Goal: Task Accomplishment & Management: Manage account settings

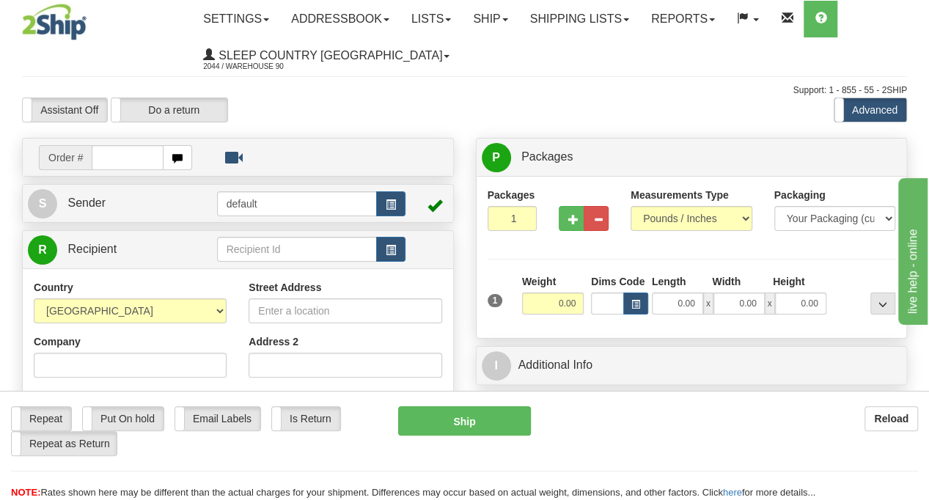
drag, startPoint x: 139, startPoint y: 153, endPoint x: 243, endPoint y: 142, distance: 104.7
click at [139, 153] on input "text" at bounding box center [127, 157] width 71 height 25
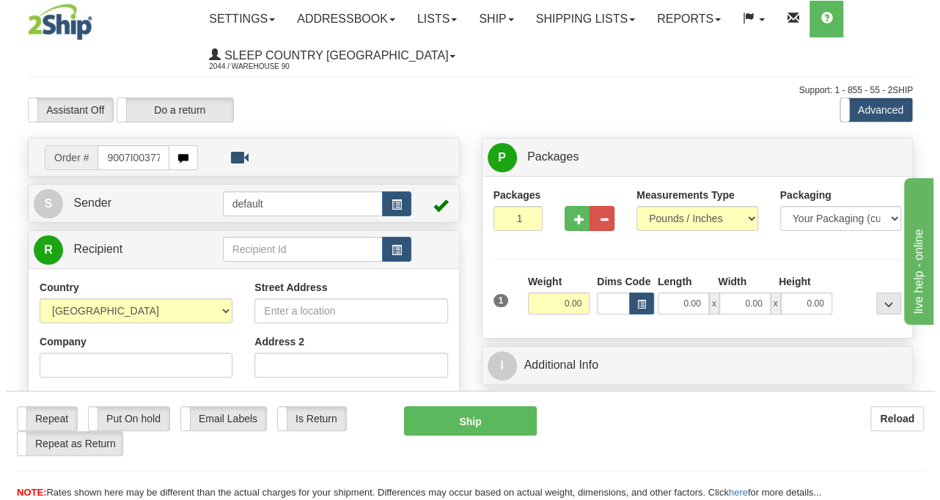
scroll to position [0, 6]
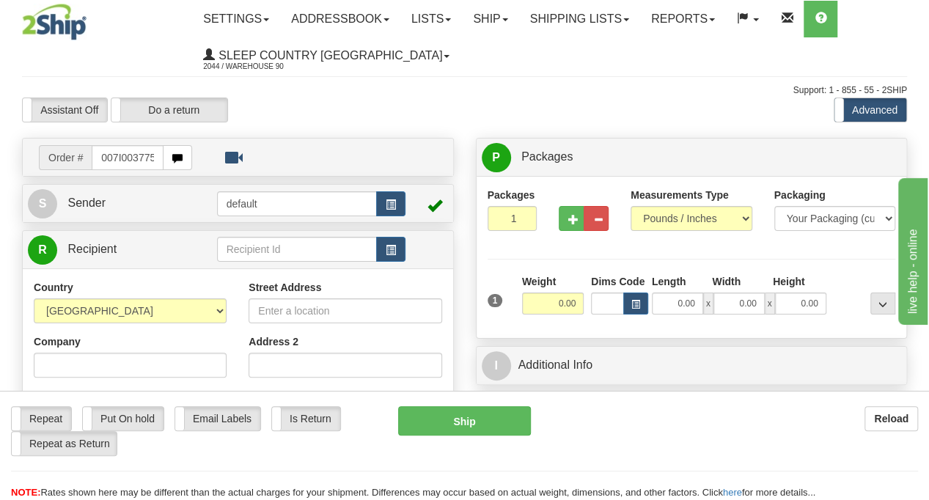
type input "9007I003775"
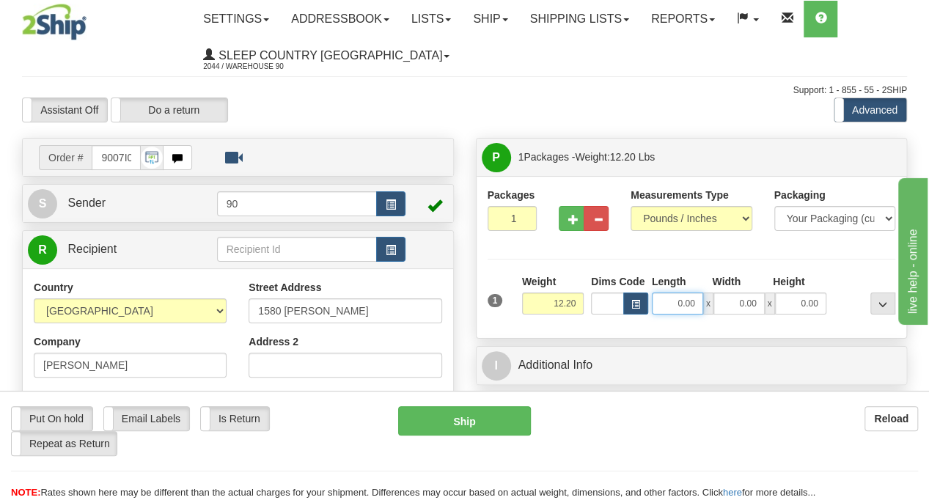
drag, startPoint x: 674, startPoint y: 305, endPoint x: 703, endPoint y: 306, distance: 28.6
click at [703, 306] on input "0.00" at bounding box center [677, 304] width 51 height 22
type input "41.00"
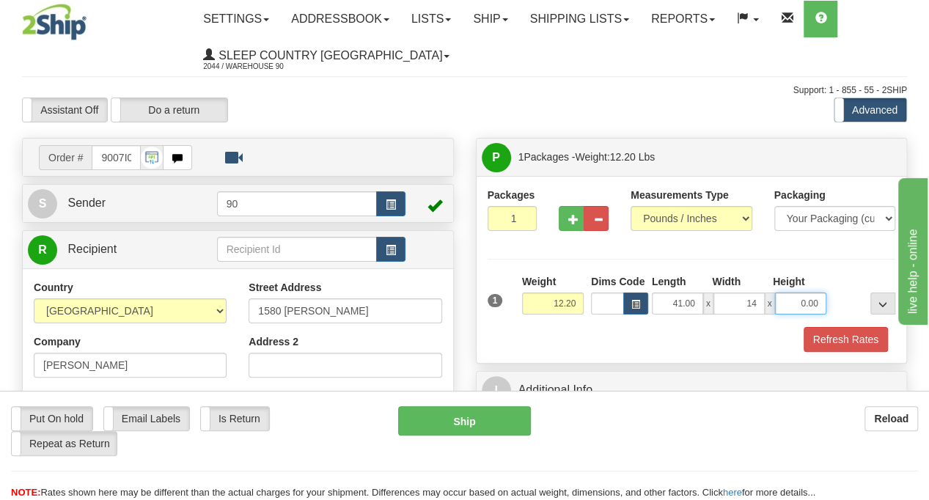
type input "14.00"
type input "10.50"
click at [851, 337] on button "Refresh Rates" at bounding box center [846, 339] width 84 height 25
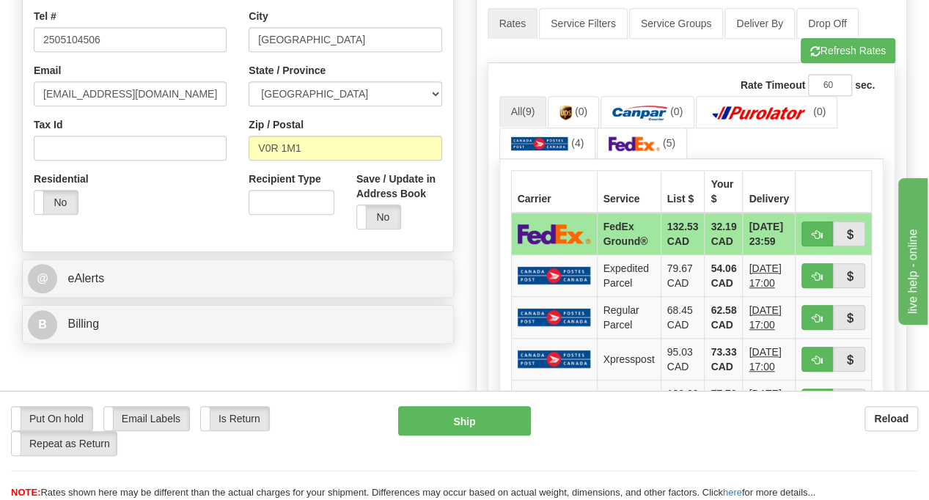
scroll to position [440, 0]
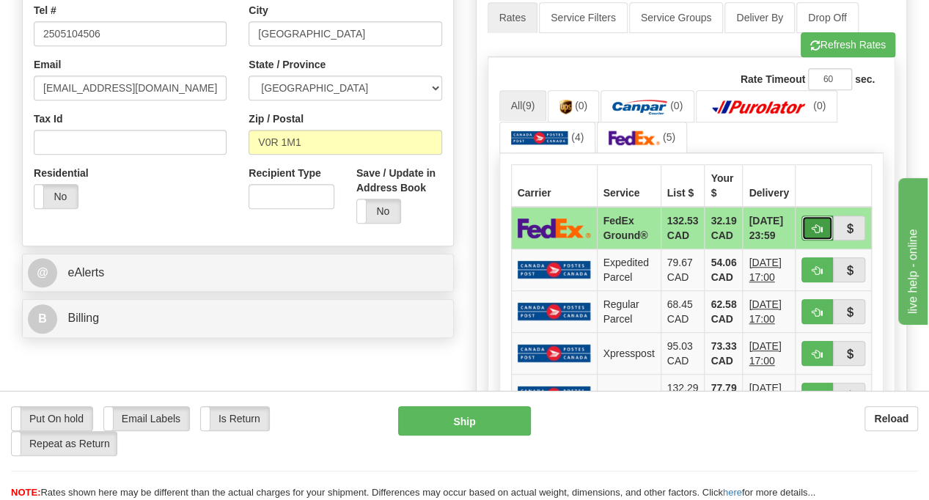
click at [823, 228] on span "button" at bounding box center [818, 229] width 10 height 10
type input "92"
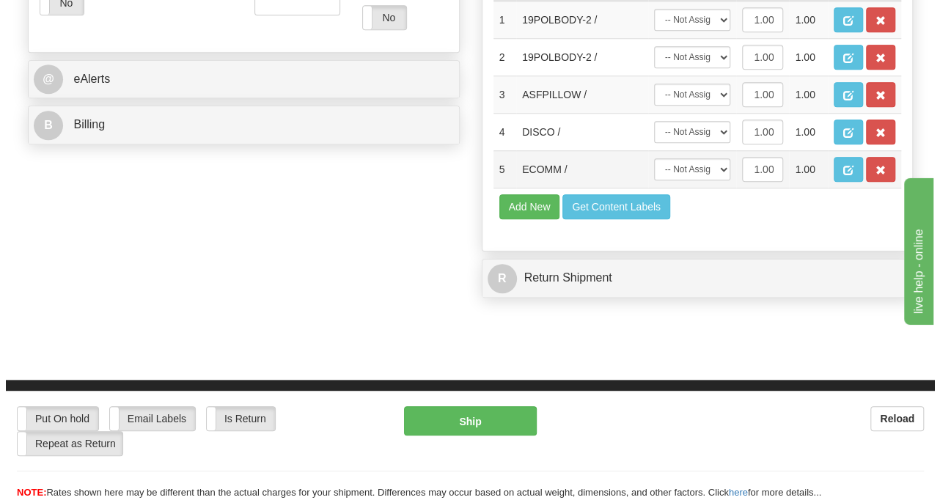
scroll to position [813, 0]
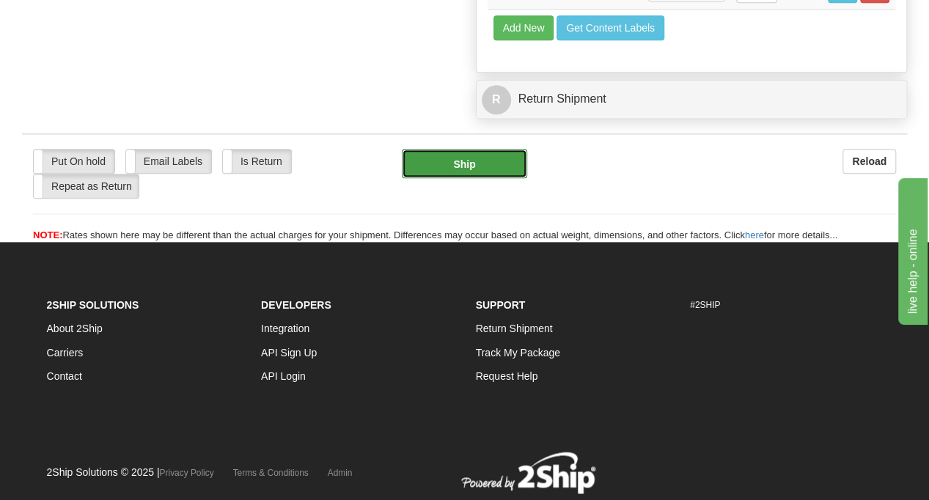
click at [469, 150] on button "Ship" at bounding box center [464, 163] width 125 height 29
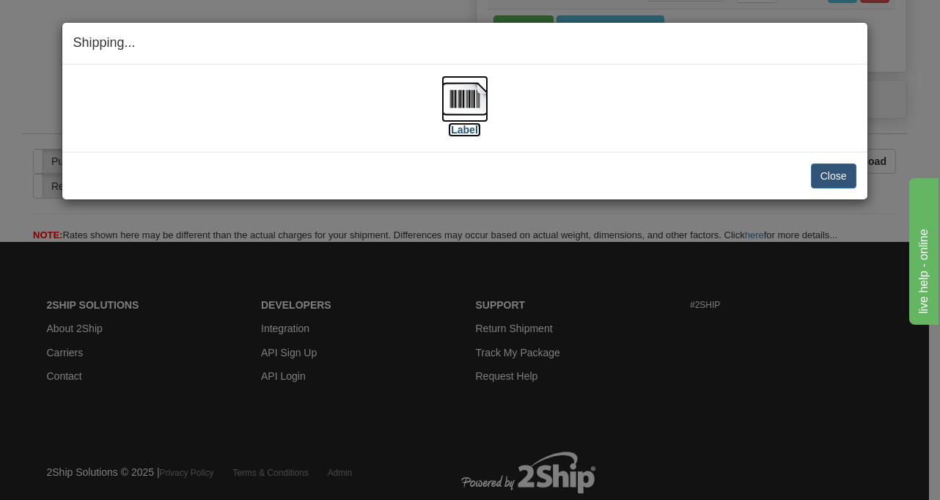
click at [483, 102] on img at bounding box center [465, 99] width 47 height 47
click at [838, 172] on button "Close" at bounding box center [833, 176] width 45 height 25
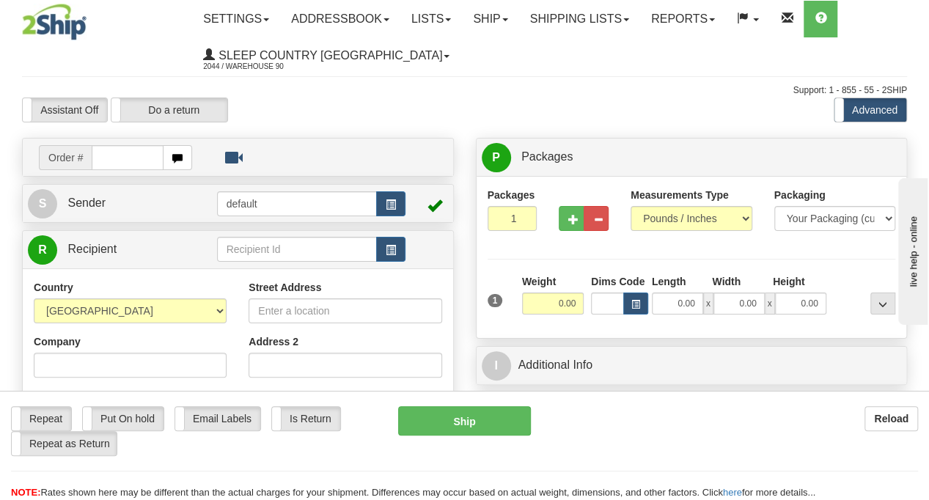
click at [120, 161] on input "text" at bounding box center [127, 157] width 71 height 25
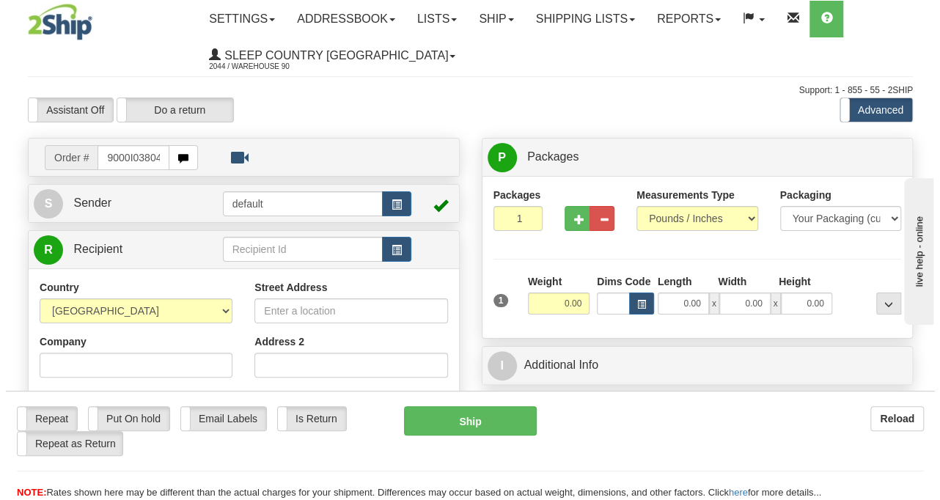
scroll to position [0, 6]
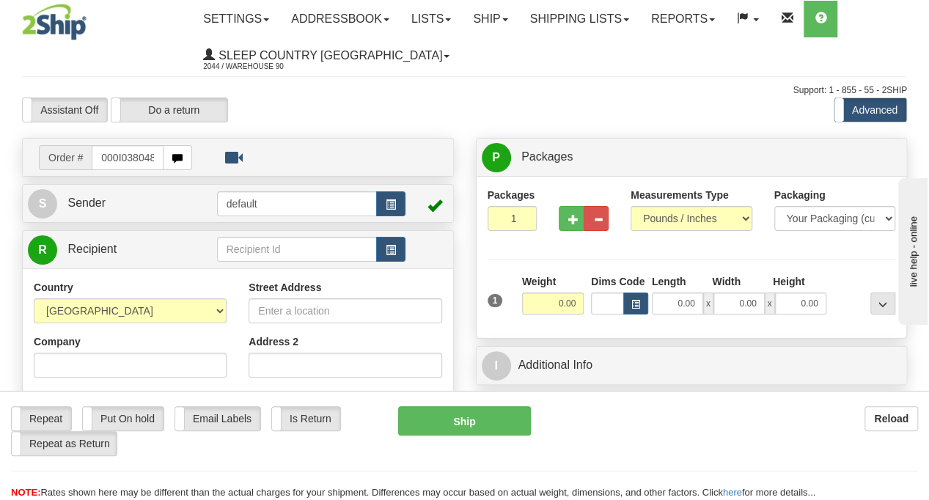
type input "9000I038048"
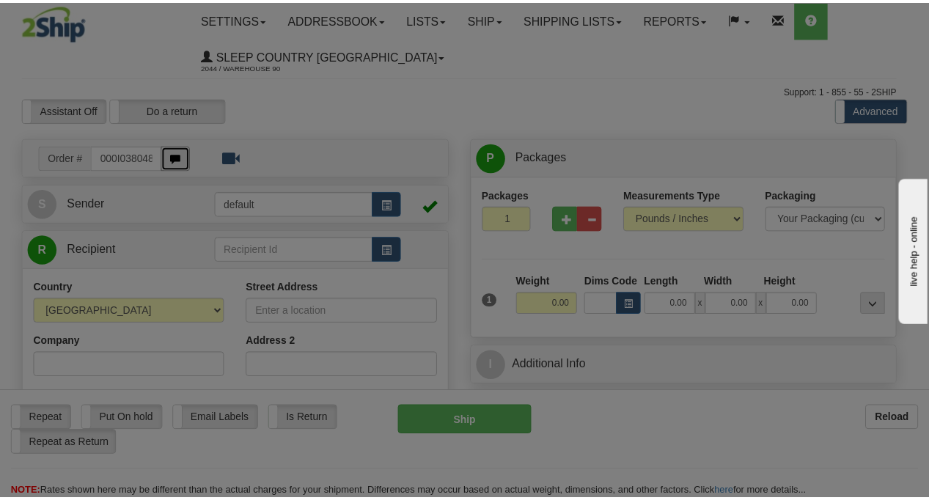
scroll to position [0, 0]
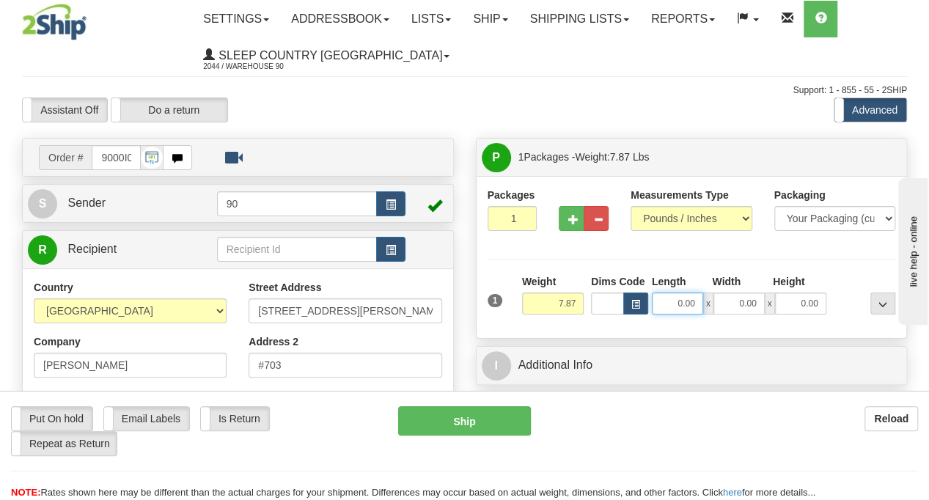
drag, startPoint x: 678, startPoint y: 307, endPoint x: 715, endPoint y: 302, distance: 37.0
click at [715, 302] on div "0.00 x 0.00 x 0.00" at bounding box center [739, 304] width 175 height 22
type input "13.00"
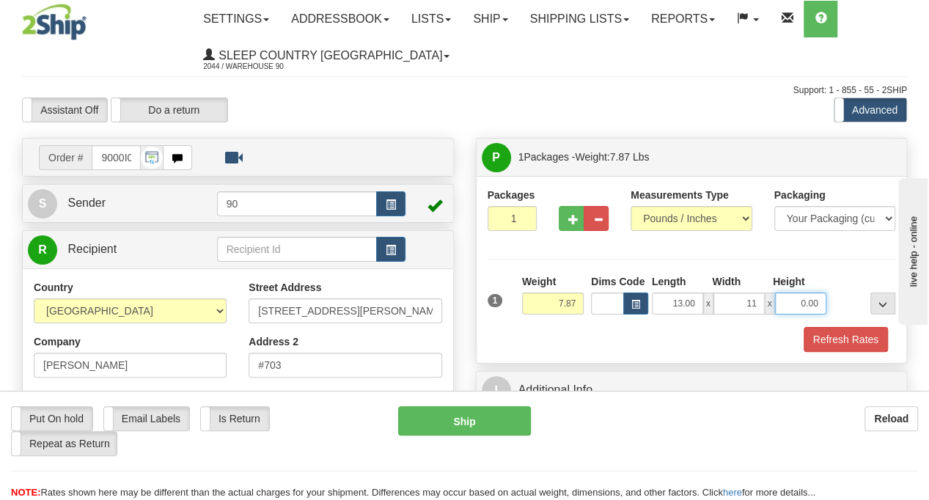
type input "11.00"
type input "5.00"
click at [865, 339] on button "Refresh Rates" at bounding box center [846, 339] width 84 height 25
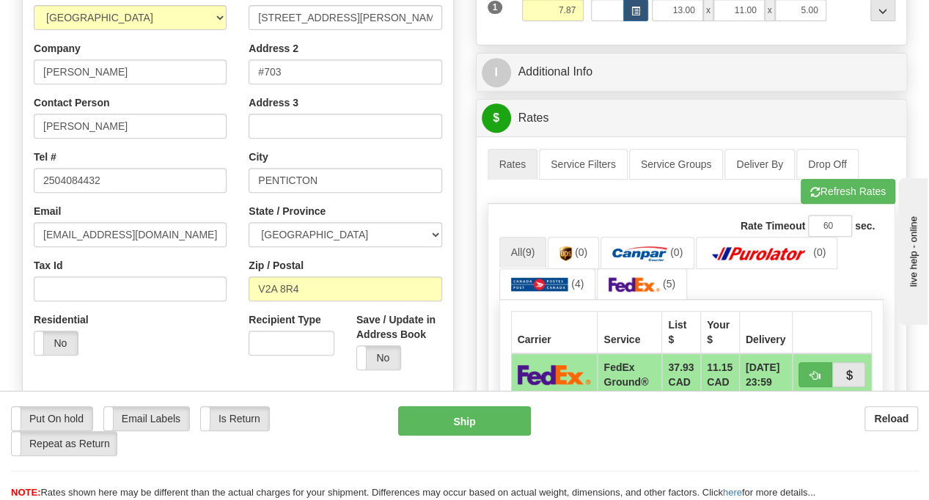
scroll to position [367, 0]
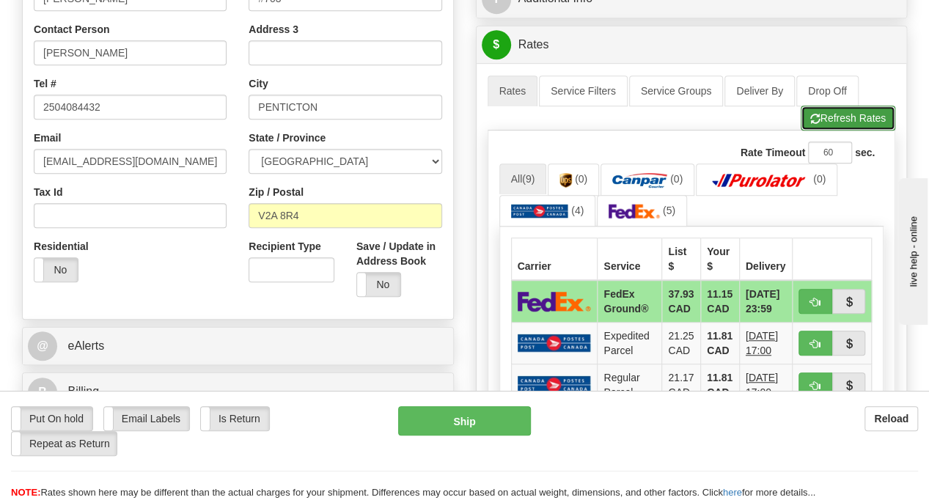
click at [849, 106] on button "Refresh Rates" at bounding box center [848, 118] width 95 height 25
click at [811, 300] on button "button" at bounding box center [816, 301] width 34 height 25
type input "92"
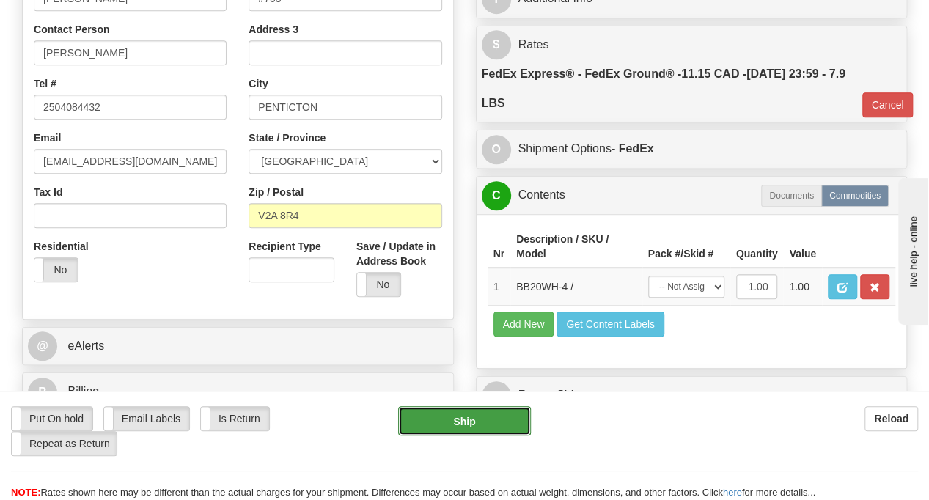
click at [499, 431] on button "Ship" at bounding box center [464, 420] width 133 height 29
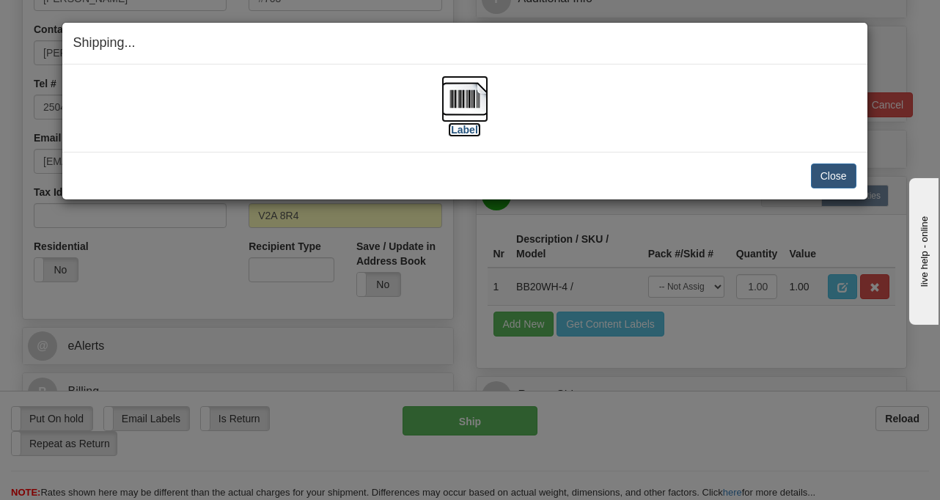
click at [455, 106] on img at bounding box center [465, 99] width 47 height 47
click at [825, 183] on button "Close" at bounding box center [833, 176] width 45 height 25
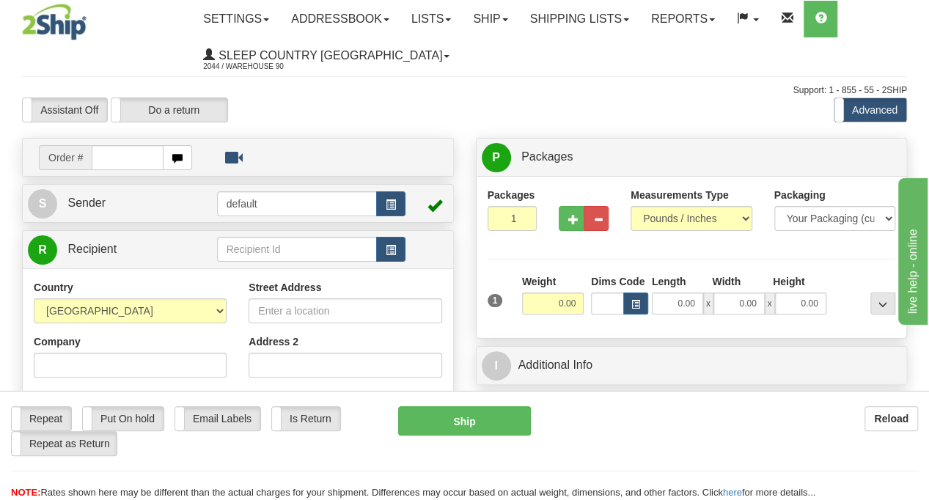
click at [128, 162] on input "text" at bounding box center [127, 157] width 71 height 25
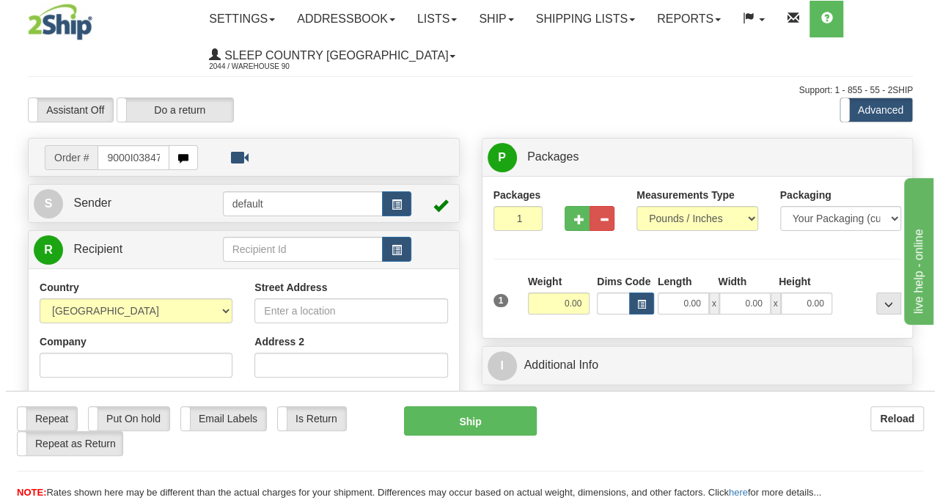
scroll to position [0, 6]
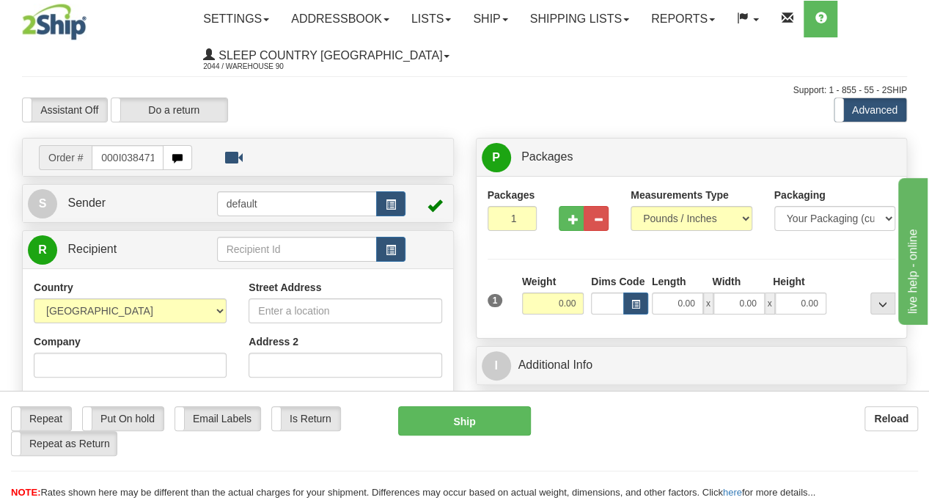
type input "9000I038471"
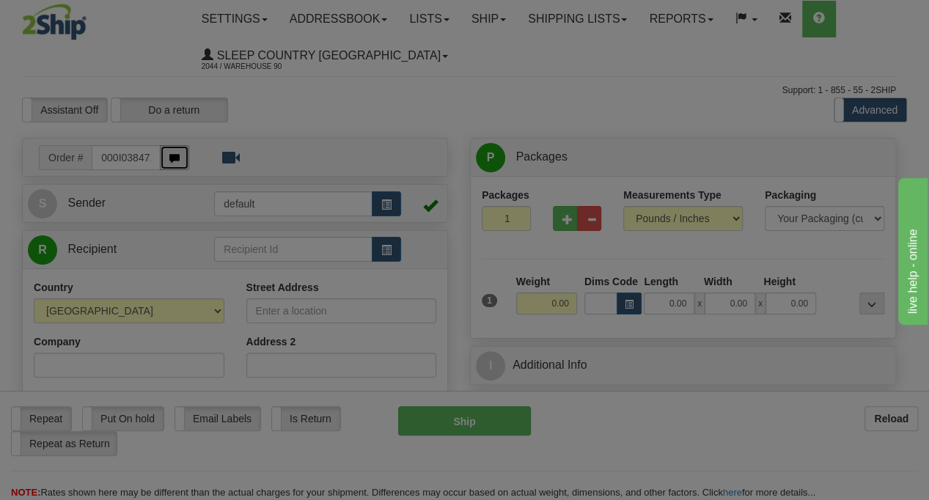
scroll to position [0, 0]
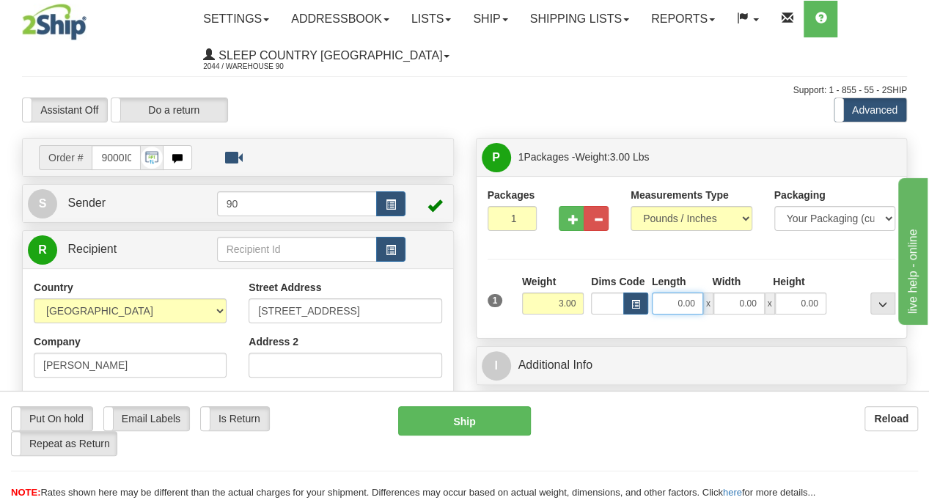
drag, startPoint x: 666, startPoint y: 300, endPoint x: 729, endPoint y: 296, distance: 63.2
click at [729, 296] on div "0.00 x 0.00 x 0.00" at bounding box center [739, 304] width 175 height 22
type input "14.00"
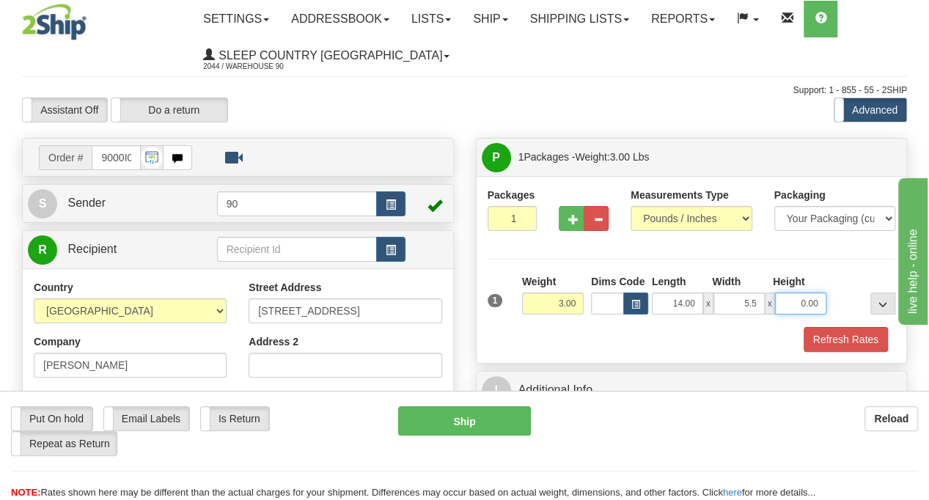
type input "5.50"
type input "5.00"
click at [842, 338] on button "Refresh Rates" at bounding box center [846, 339] width 84 height 25
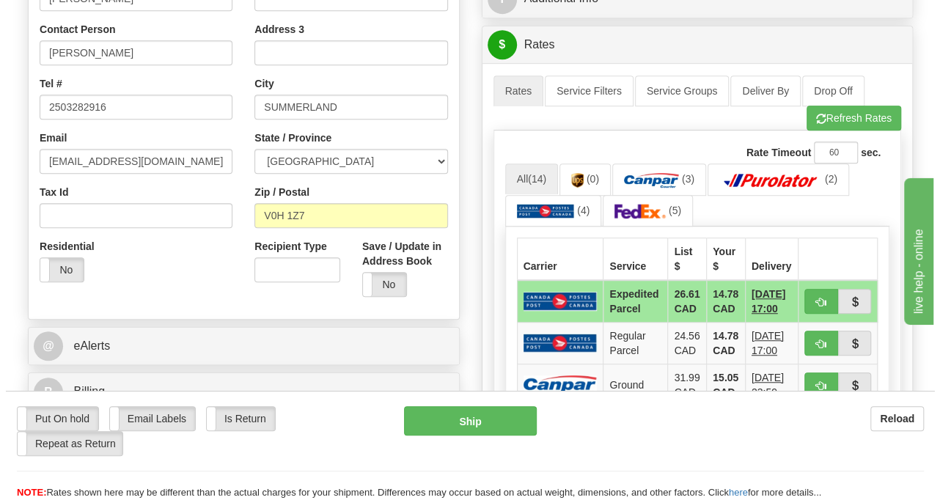
scroll to position [440, 0]
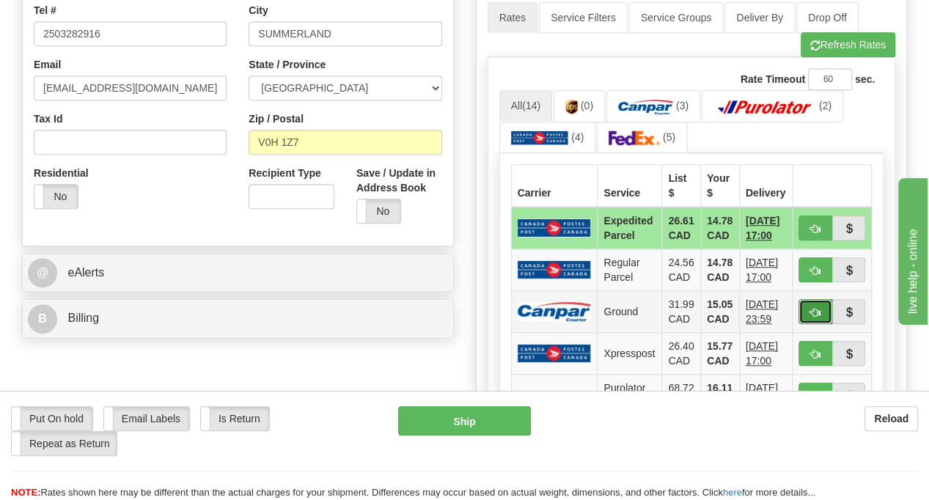
click at [817, 308] on span "button" at bounding box center [816, 313] width 10 height 10
type input "1"
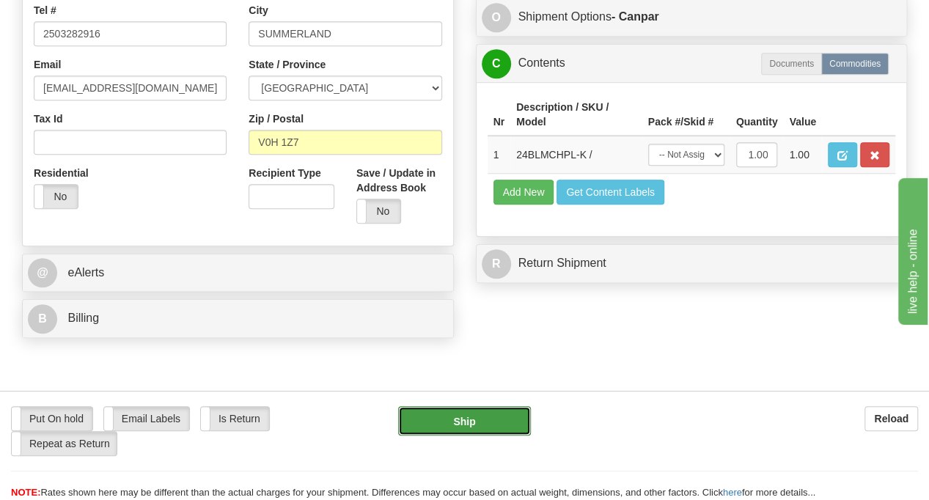
click at [438, 421] on button "Ship" at bounding box center [464, 420] width 133 height 29
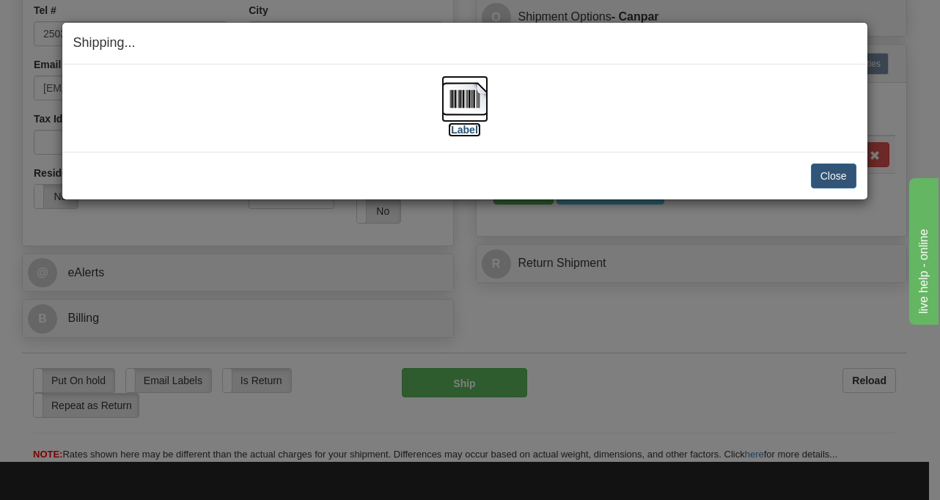
click at [458, 99] on img at bounding box center [465, 99] width 47 height 47
click at [845, 175] on button "Close" at bounding box center [833, 176] width 45 height 25
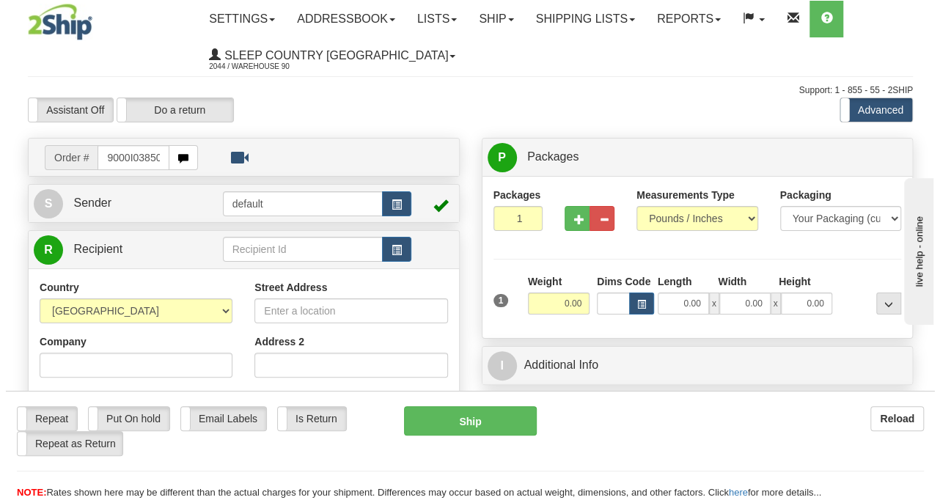
scroll to position [0, 6]
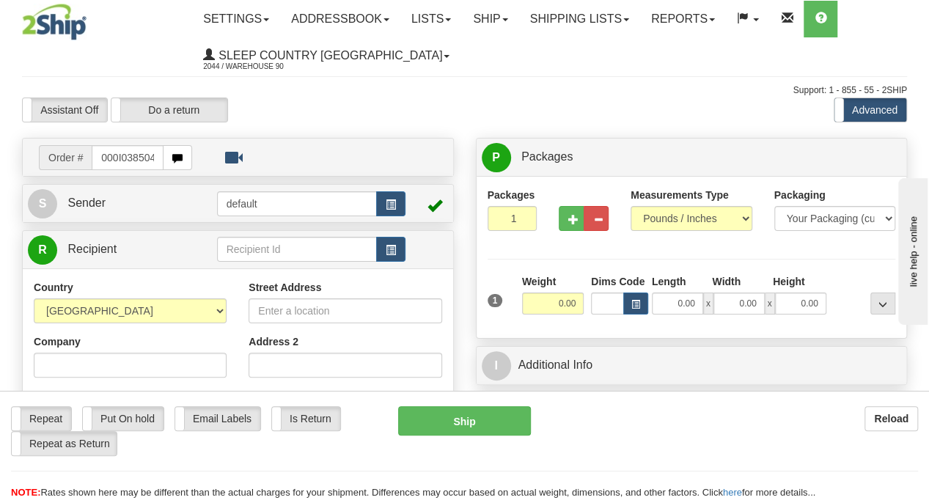
type input "9000I038504"
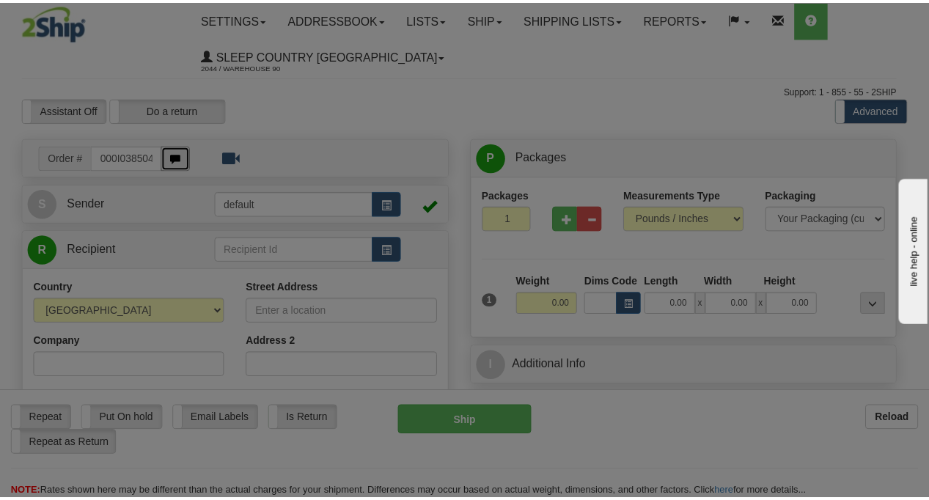
scroll to position [0, 0]
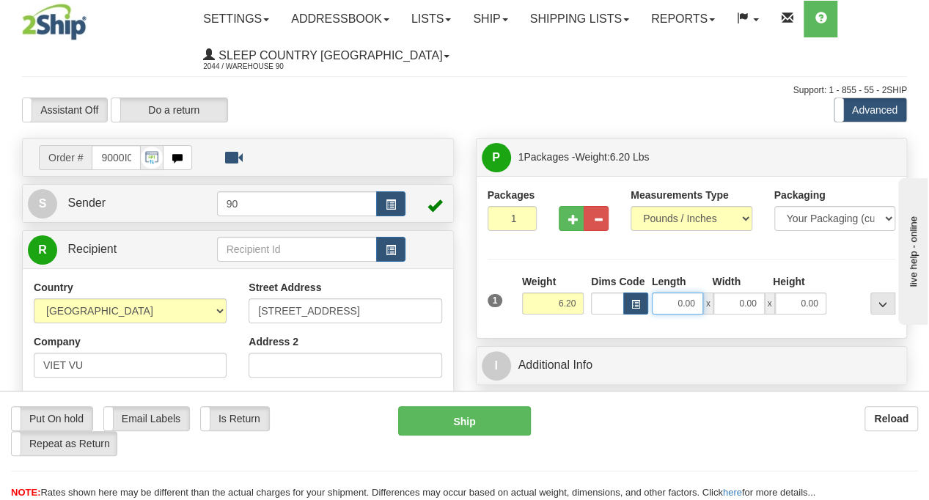
drag, startPoint x: 670, startPoint y: 300, endPoint x: 714, endPoint y: 302, distance: 43.3
click at [714, 302] on div "0.00 x 0.00 x 0.00" at bounding box center [739, 304] width 175 height 22
type input "13.00"
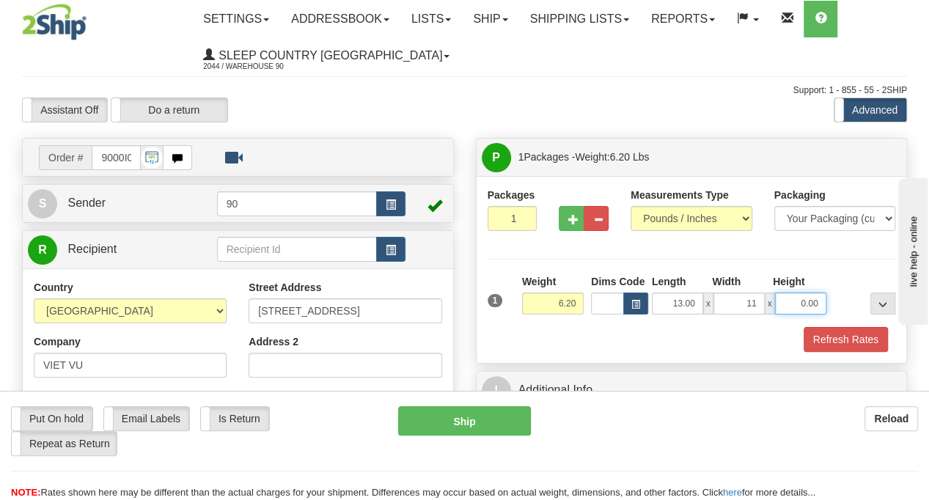
type input "11.00"
type input "4.00"
click at [848, 334] on button "Refresh Rates" at bounding box center [846, 339] width 84 height 25
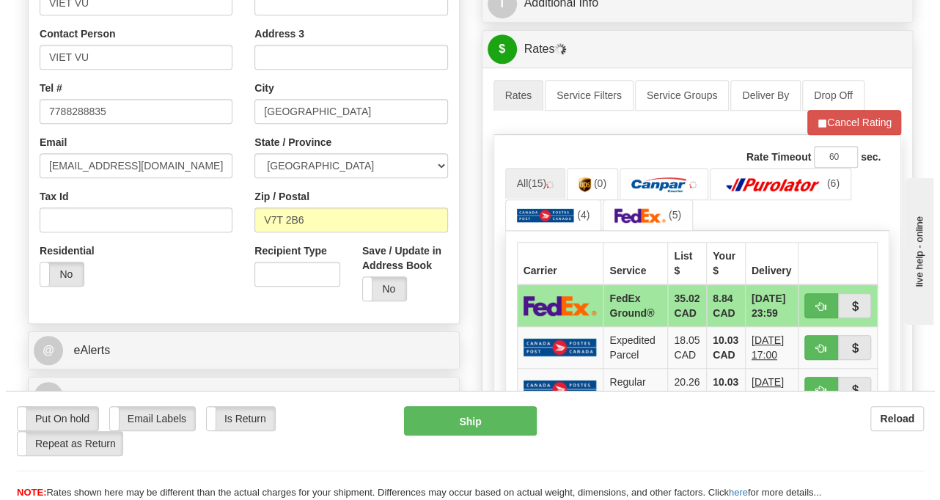
scroll to position [367, 0]
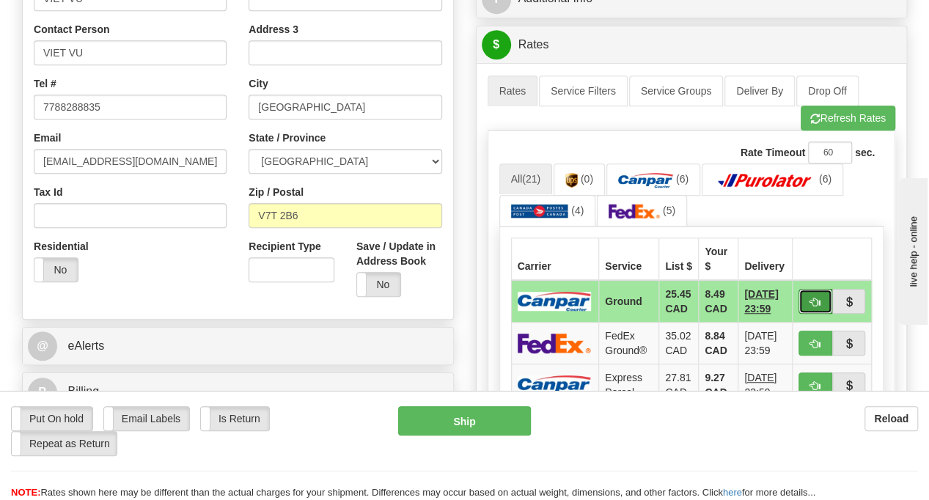
click at [816, 299] on span "button" at bounding box center [816, 303] width 10 height 10
type input "1"
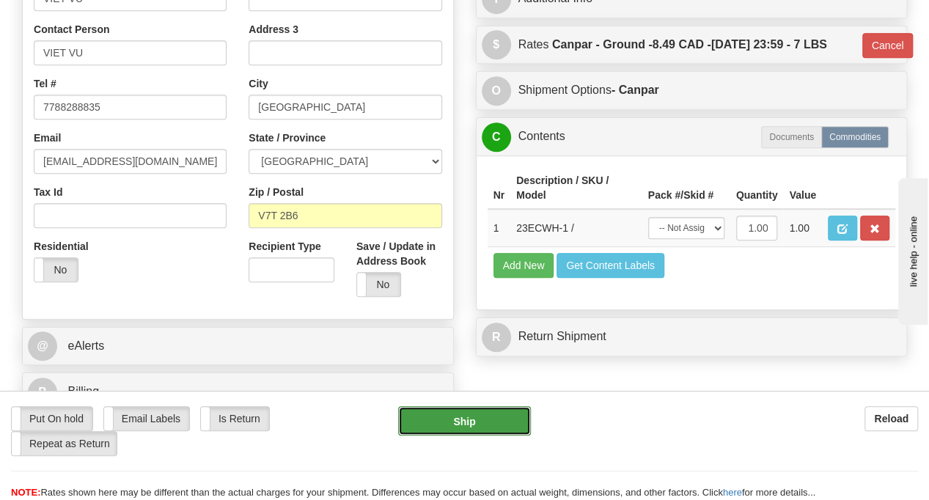
click at [478, 417] on button "Ship" at bounding box center [464, 420] width 133 height 29
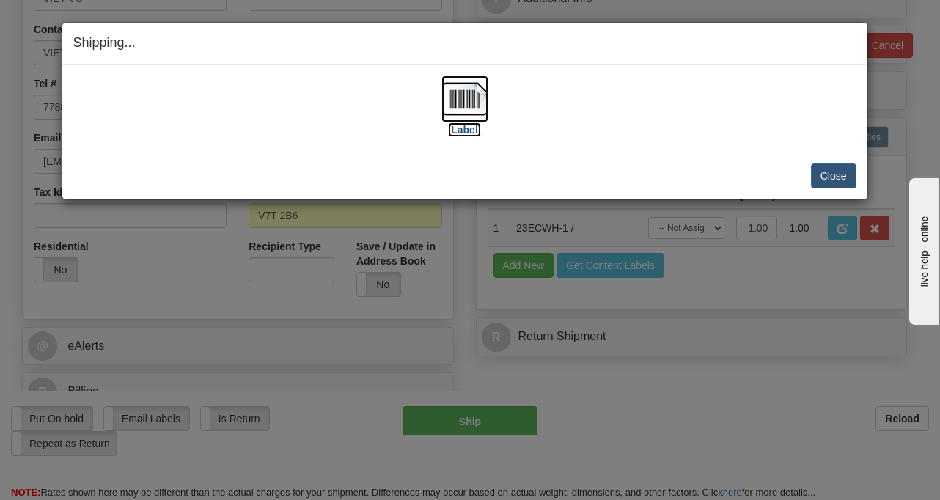
click at [450, 117] on img at bounding box center [465, 99] width 47 height 47
click at [827, 169] on button "Close" at bounding box center [833, 176] width 45 height 25
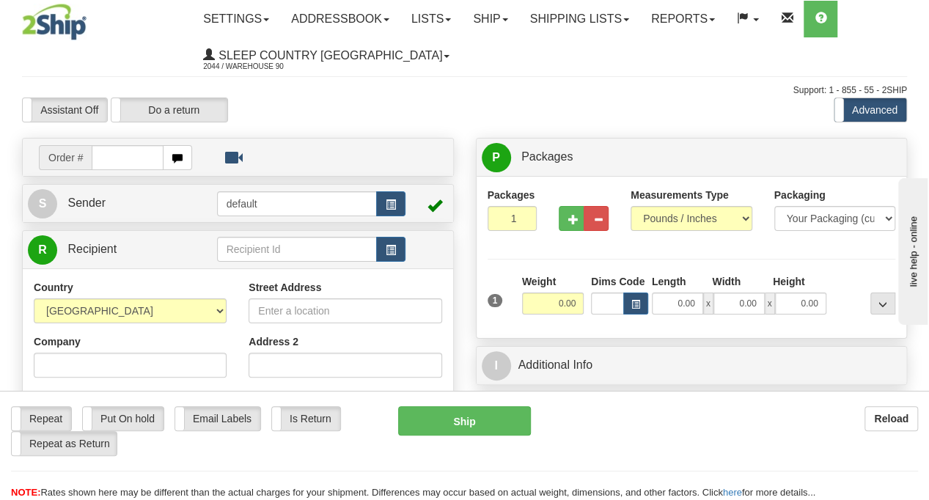
click at [122, 157] on input "text" at bounding box center [127, 157] width 71 height 25
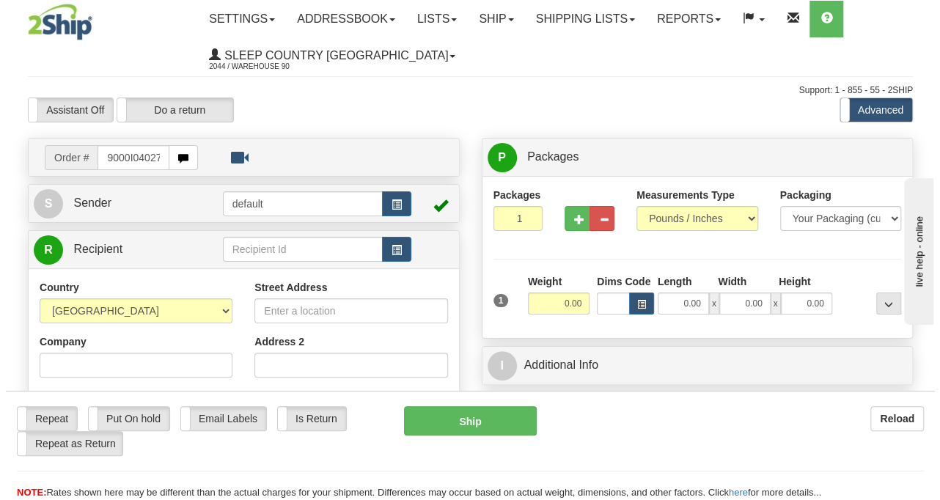
scroll to position [0, 6]
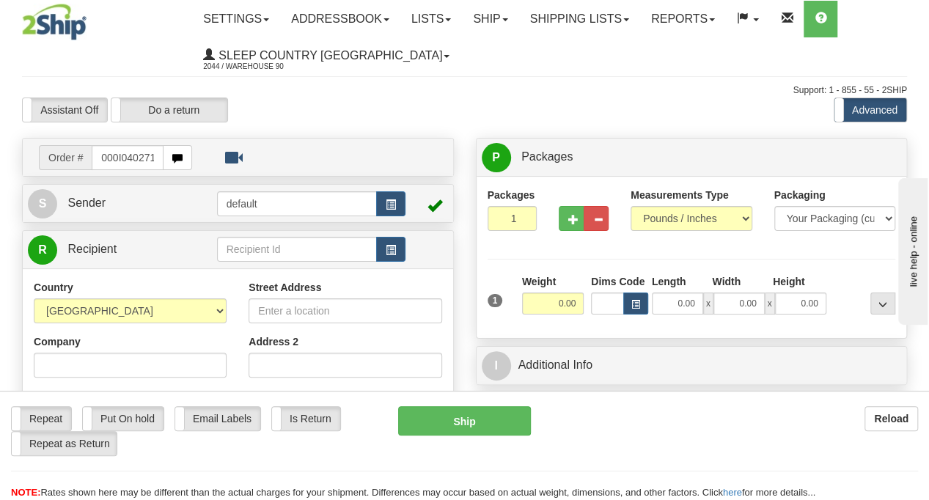
type input "9000I040271"
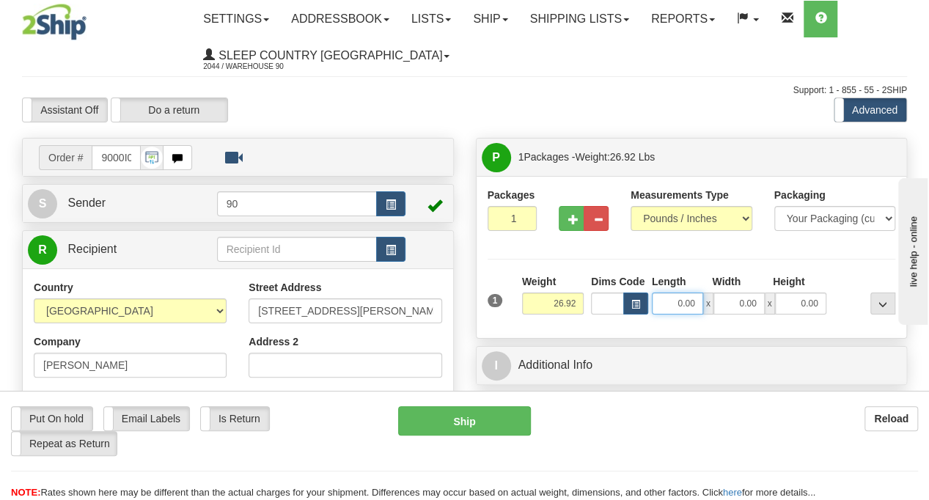
drag, startPoint x: 670, startPoint y: 302, endPoint x: 699, endPoint y: 297, distance: 29.7
click at [700, 297] on input "0.00" at bounding box center [677, 304] width 51 height 22
type input "24.00"
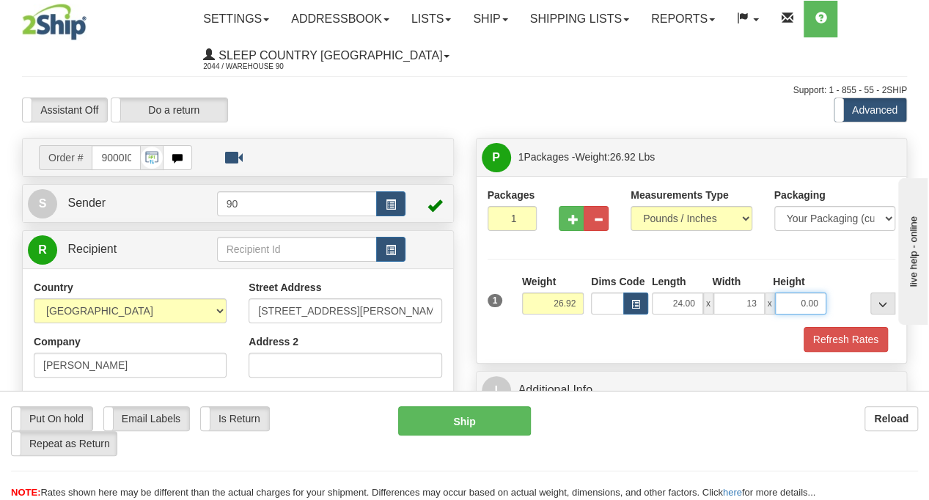
type input "13.00"
type input "12.00"
click at [823, 334] on button "Refresh Rates" at bounding box center [846, 339] width 84 height 25
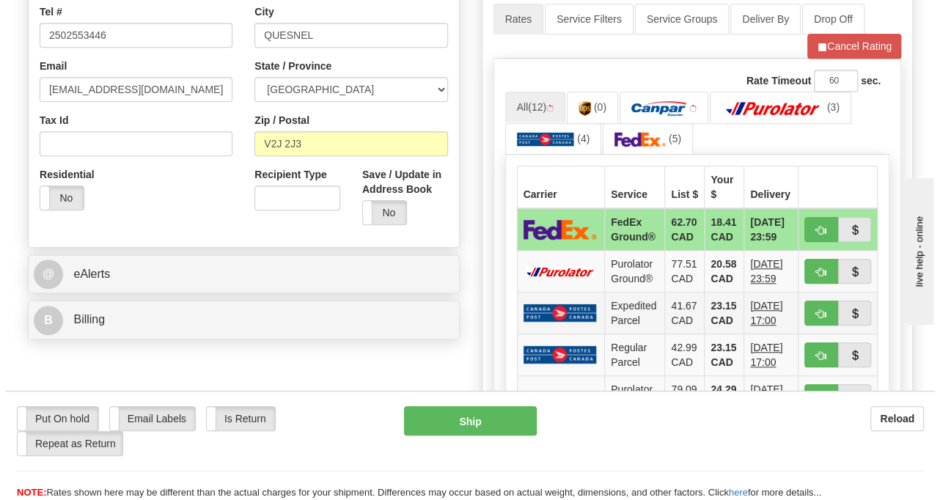
scroll to position [440, 0]
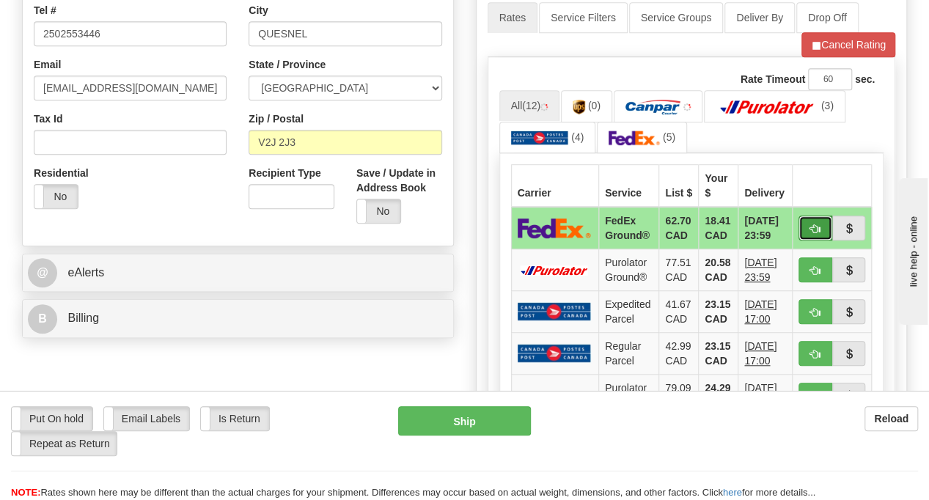
click at [814, 231] on button "button" at bounding box center [816, 228] width 34 height 25
click at [815, 224] on span "button" at bounding box center [816, 229] width 10 height 10
type input "92"
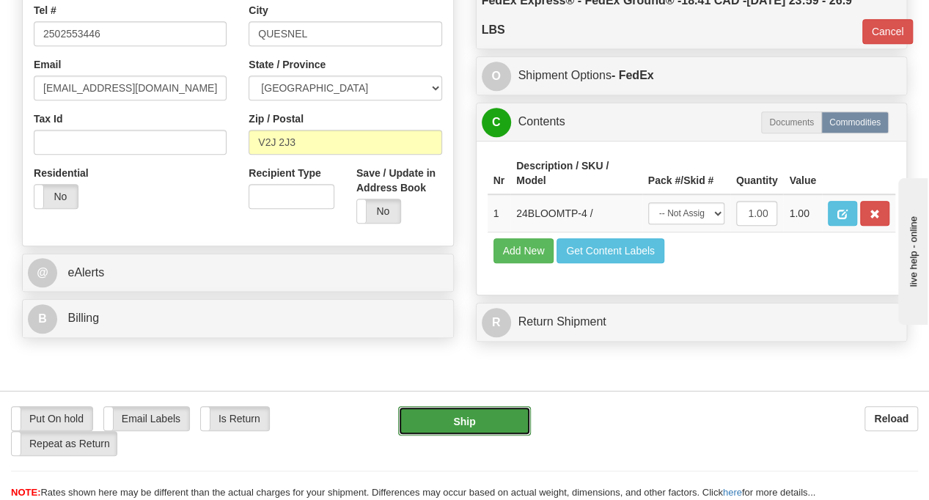
click at [483, 417] on button "Ship" at bounding box center [464, 420] width 133 height 29
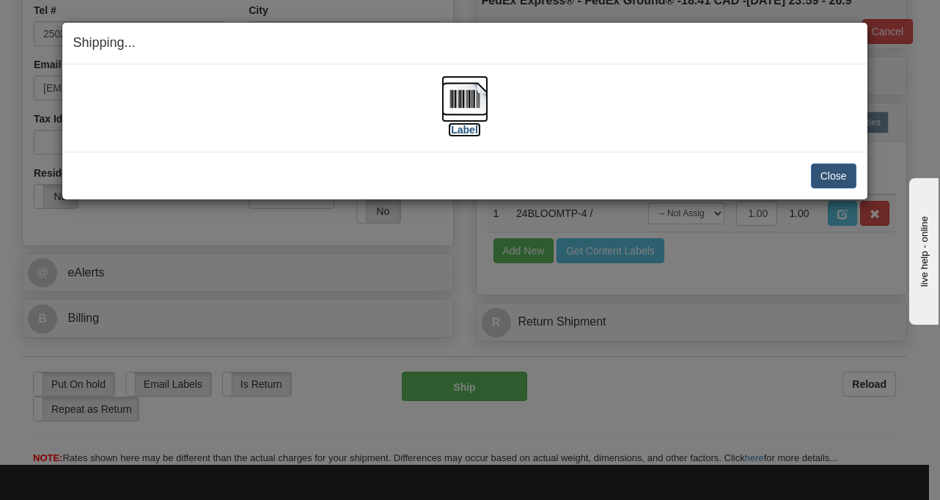
click at [478, 92] on img at bounding box center [465, 99] width 47 height 47
click at [830, 175] on button "Close" at bounding box center [833, 176] width 45 height 25
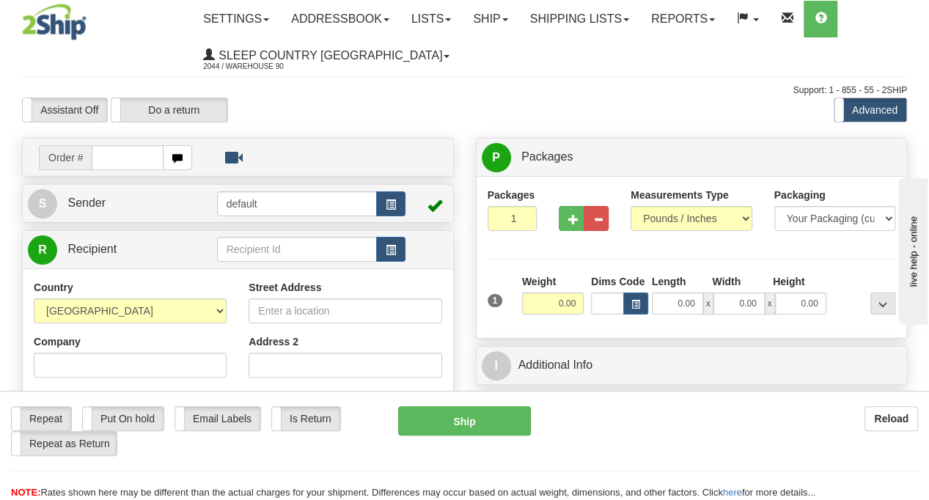
click at [135, 153] on input "text" at bounding box center [127, 157] width 71 height 25
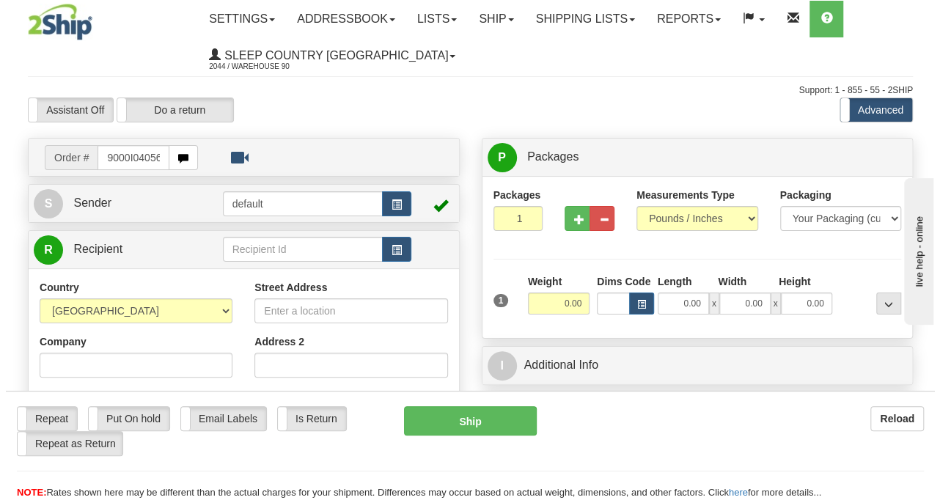
scroll to position [0, 6]
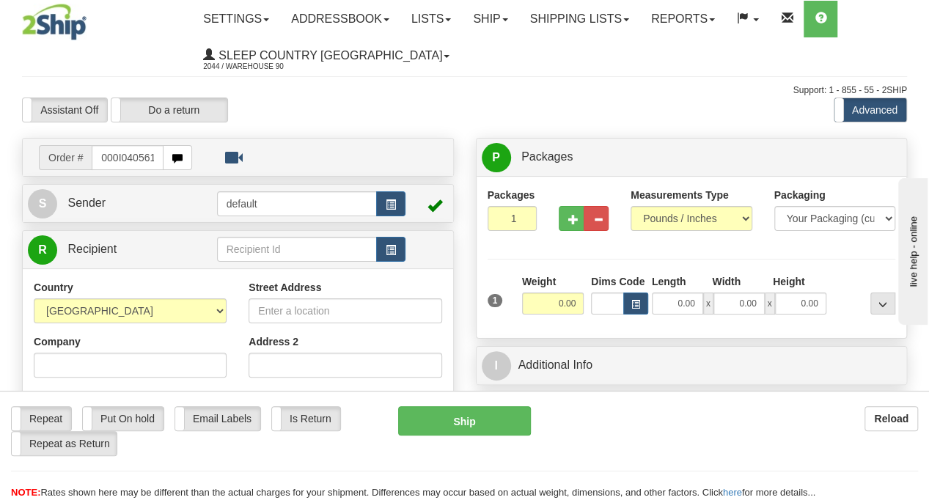
type input "9000I040561"
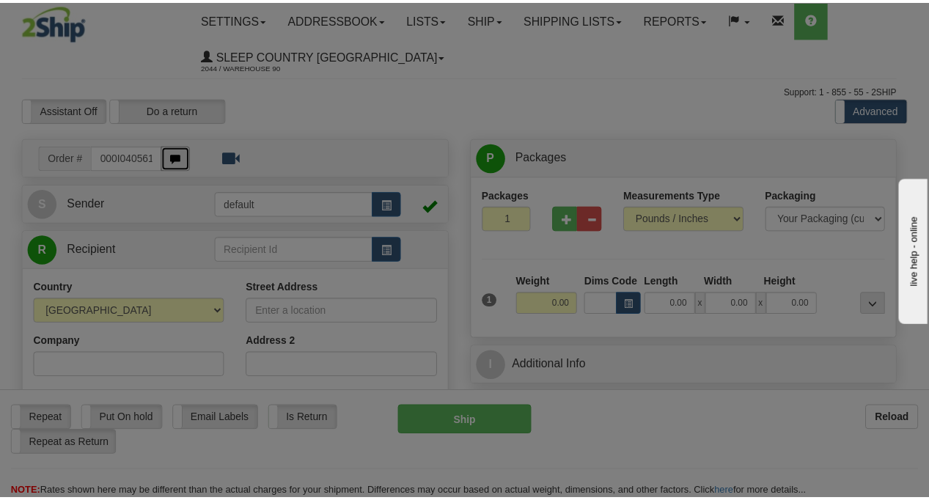
scroll to position [0, 0]
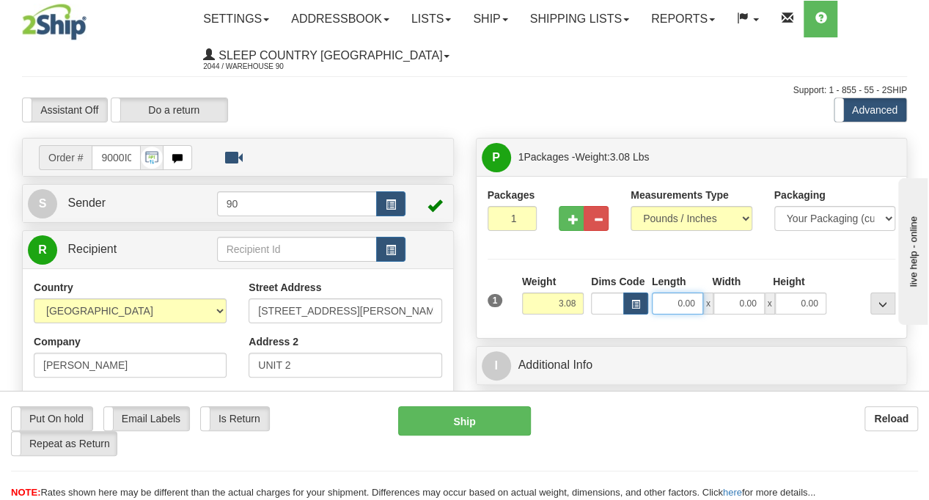
drag, startPoint x: 666, startPoint y: 304, endPoint x: 710, endPoint y: 309, distance: 44.2
click at [710, 309] on div "0.00 x 0.00 x 0.00" at bounding box center [739, 304] width 175 height 22
type input "9.50"
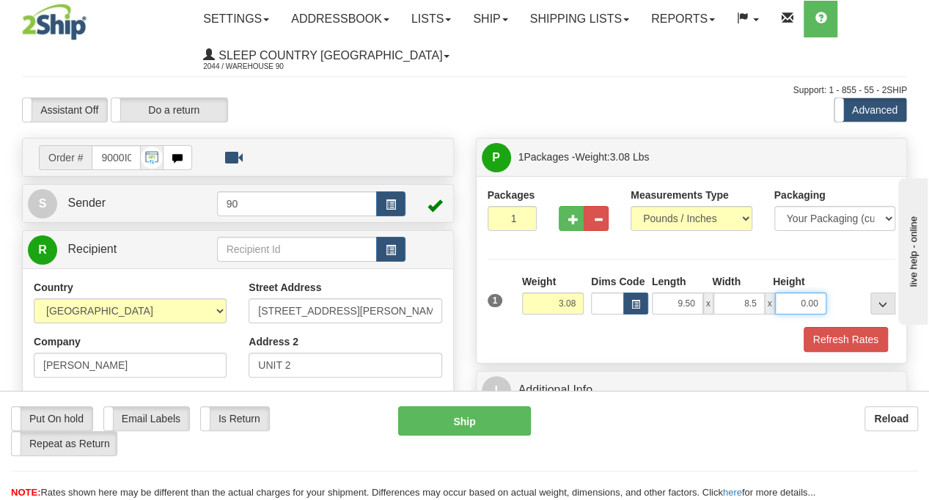
type input "8.50"
type input "8.00"
click at [866, 339] on button "Refresh Rates" at bounding box center [846, 339] width 84 height 25
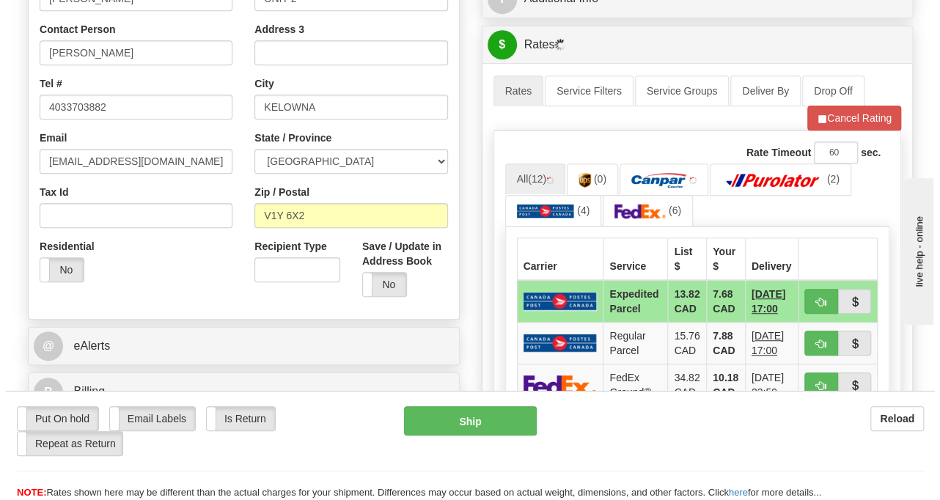
scroll to position [440, 0]
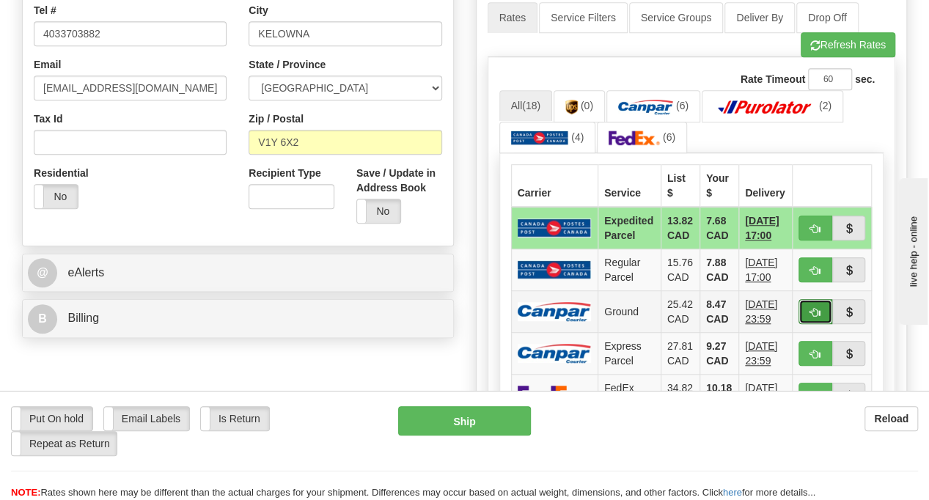
click at [810, 303] on button "button" at bounding box center [816, 311] width 34 height 25
type input "1"
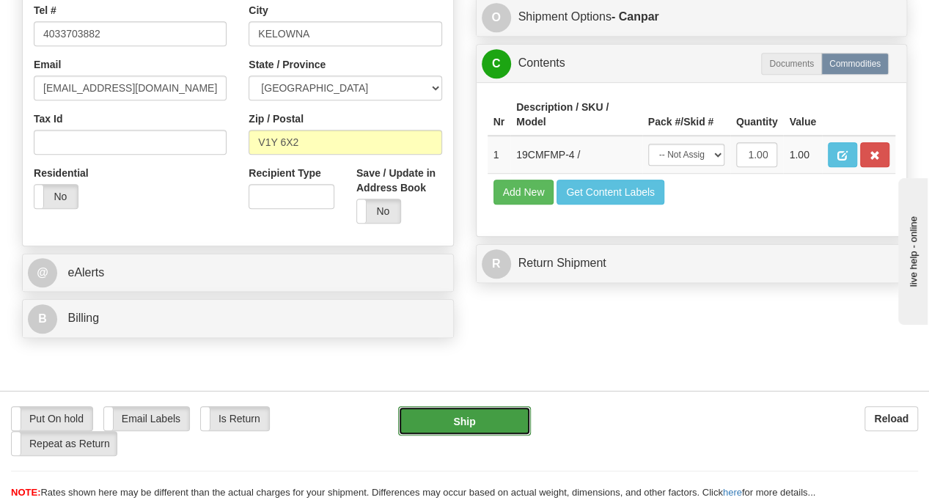
click at [493, 414] on button "Ship" at bounding box center [464, 420] width 133 height 29
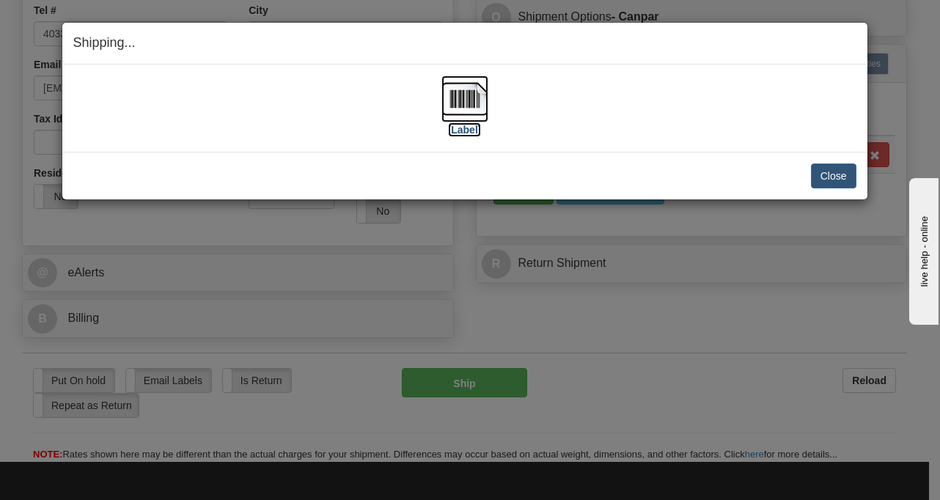
click at [453, 114] on img at bounding box center [465, 99] width 47 height 47
click at [844, 172] on button "Close" at bounding box center [833, 176] width 45 height 25
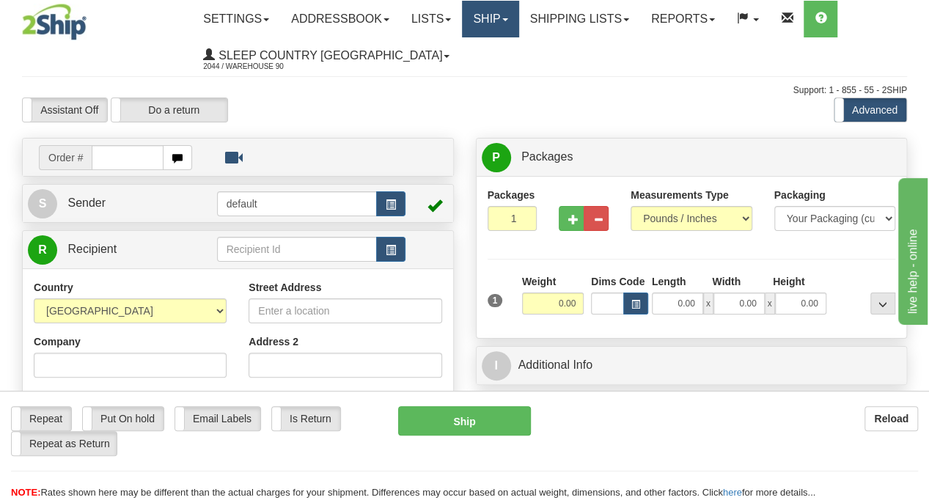
click at [519, 26] on link "Ship" at bounding box center [490, 19] width 56 height 37
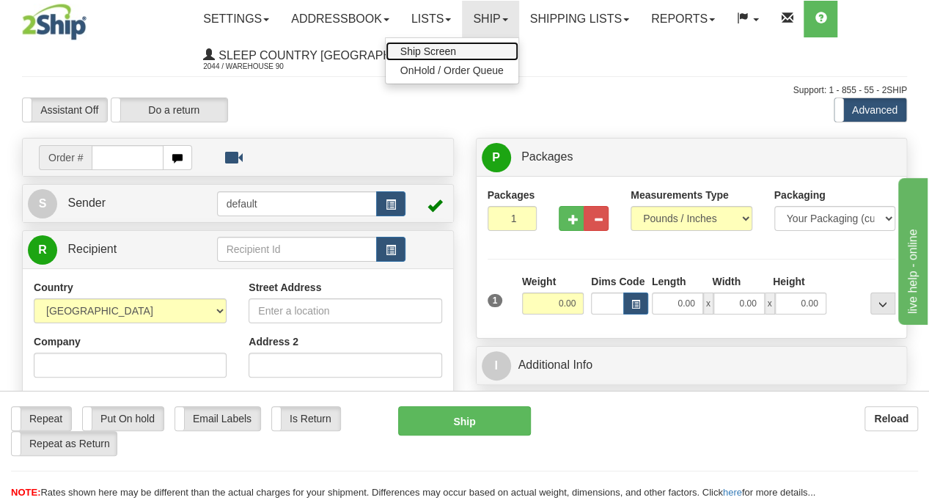
click at [434, 54] on span "Ship Screen" at bounding box center [429, 51] width 56 height 12
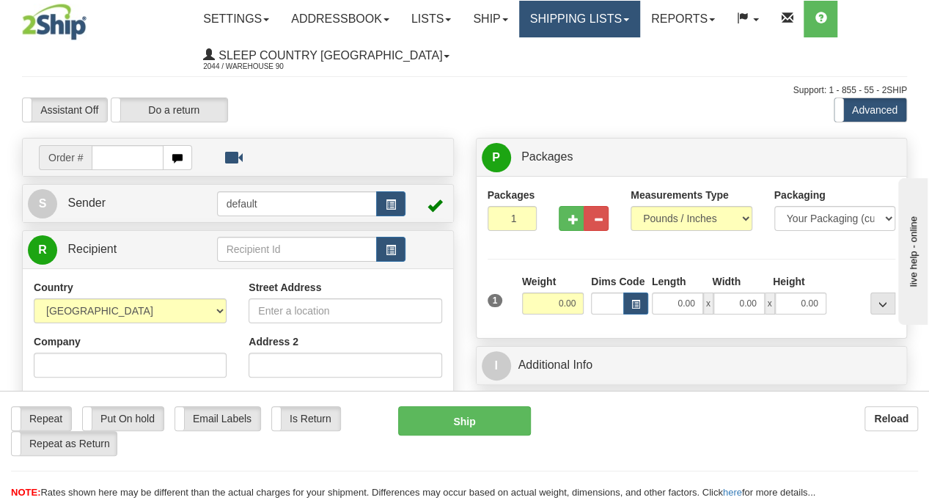
click at [639, 23] on link "Shipping lists" at bounding box center [579, 19] width 121 height 37
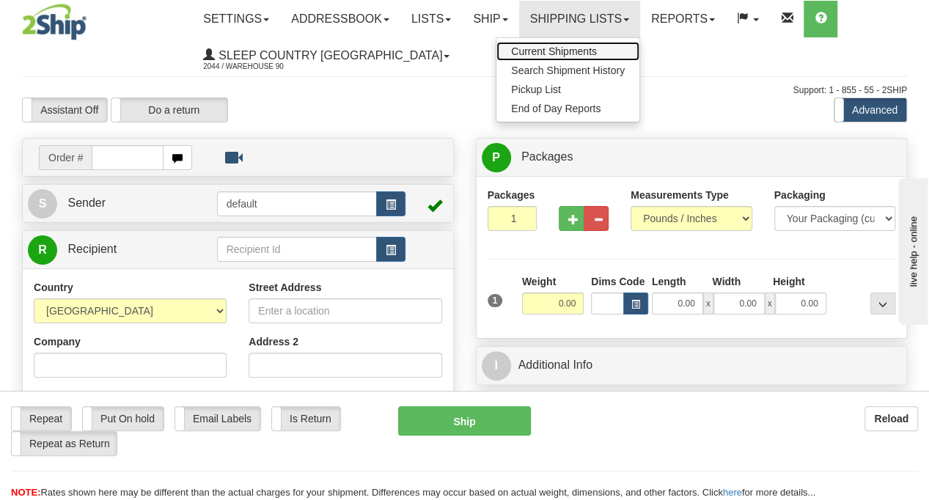
click at [597, 51] on span "Current Shipments" at bounding box center [554, 51] width 86 height 12
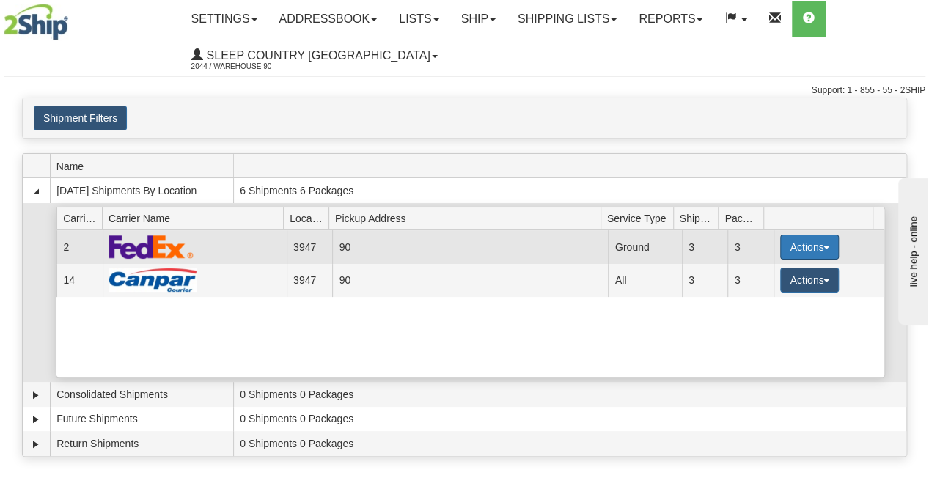
click at [815, 244] on button "Actions" at bounding box center [810, 247] width 59 height 25
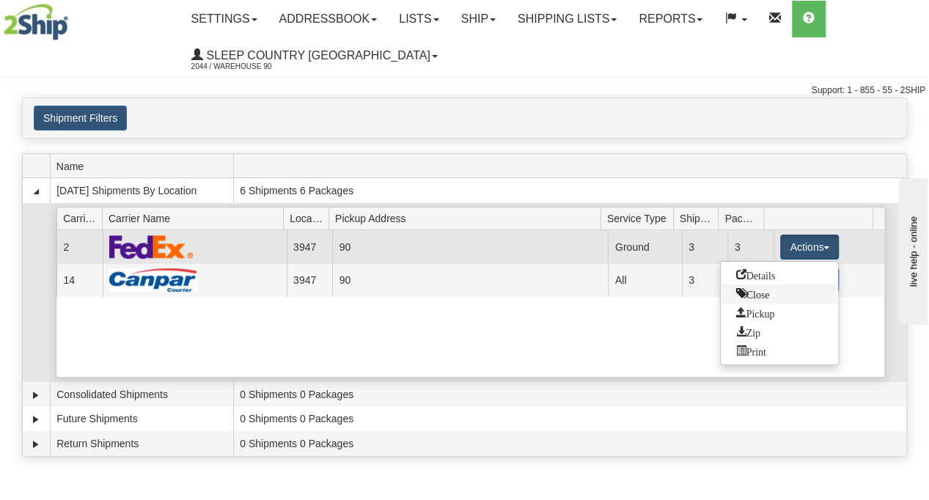
click at [773, 288] on link "Close" at bounding box center [779, 294] width 117 height 19
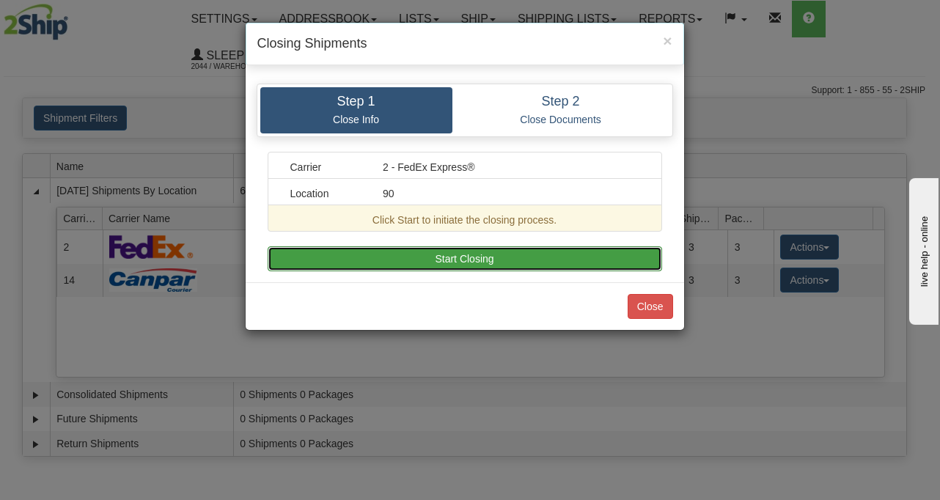
click at [612, 252] on button "Start Closing" at bounding box center [465, 258] width 395 height 25
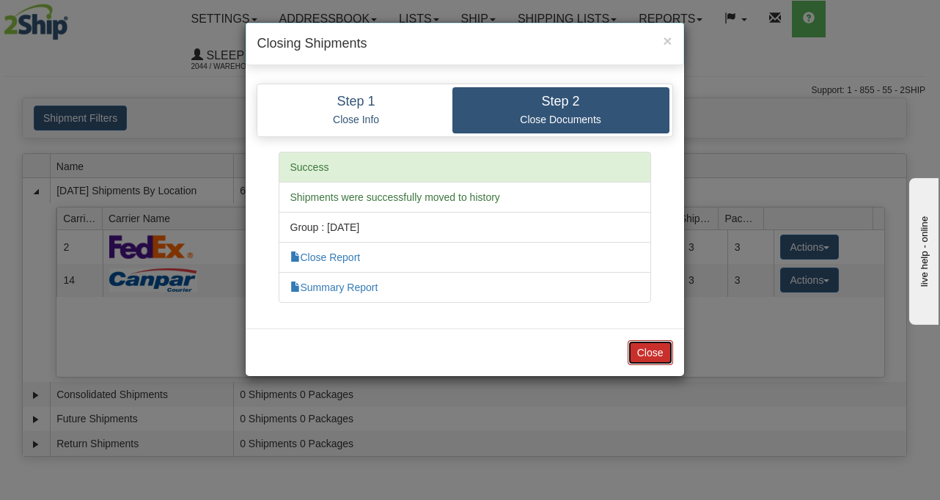
click at [652, 340] on button "Close" at bounding box center [650, 352] width 45 height 25
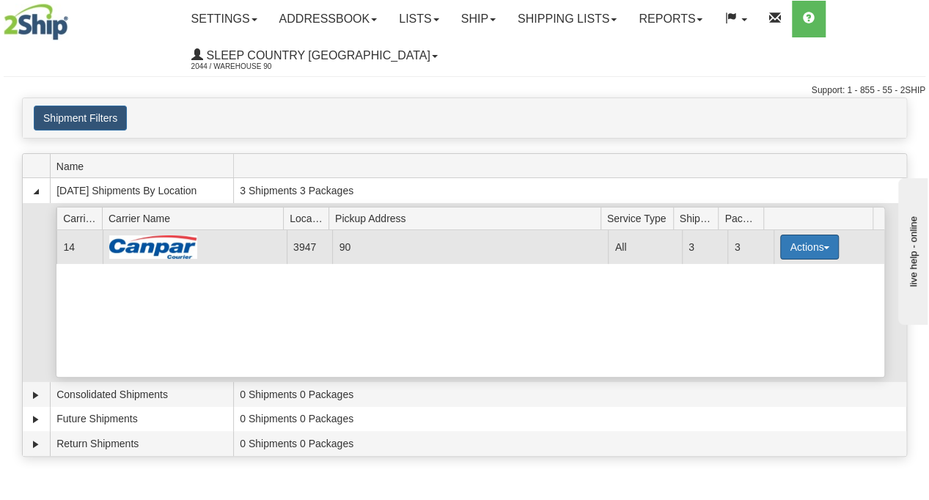
click at [824, 246] on span "button" at bounding box center [827, 247] width 6 height 3
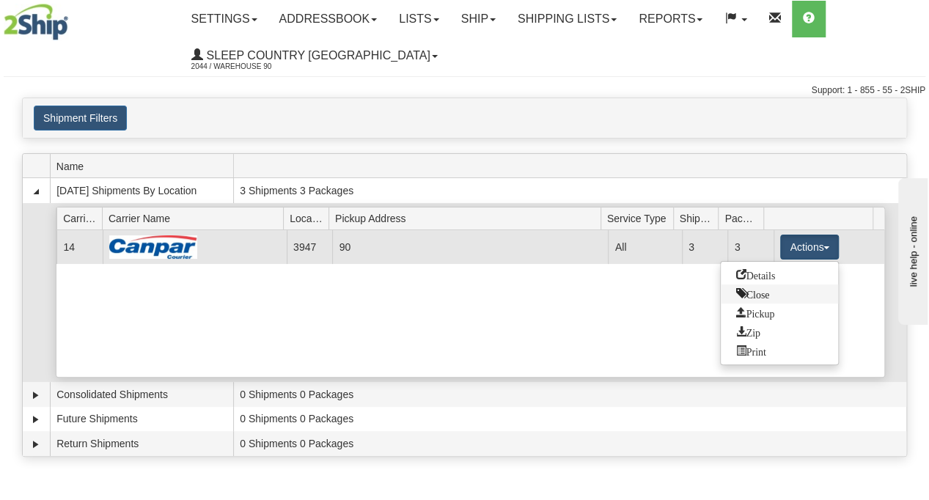
click at [755, 292] on span "Close" at bounding box center [753, 293] width 34 height 10
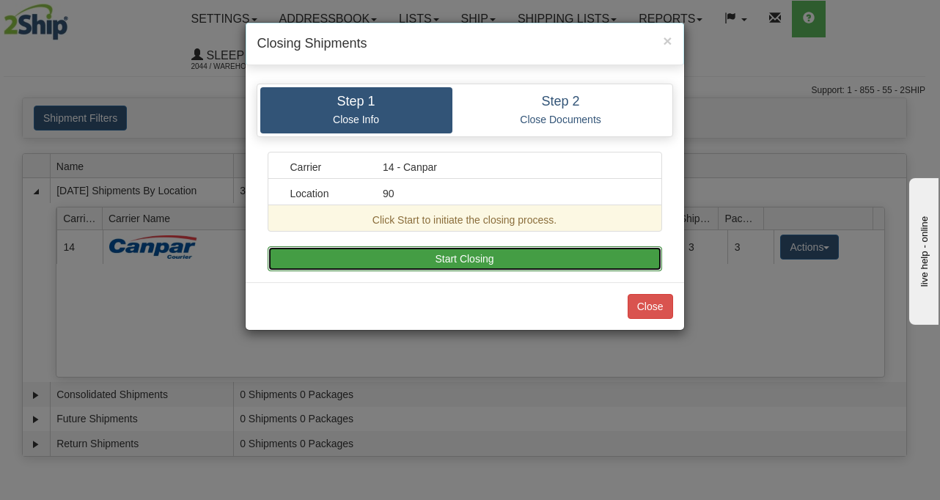
click at [557, 257] on button "Start Closing" at bounding box center [465, 258] width 395 height 25
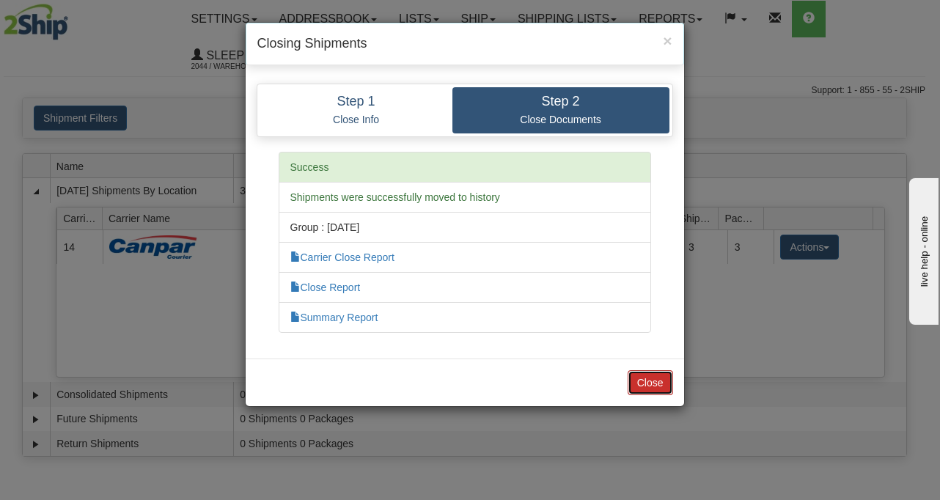
click at [663, 374] on button "Close" at bounding box center [650, 382] width 45 height 25
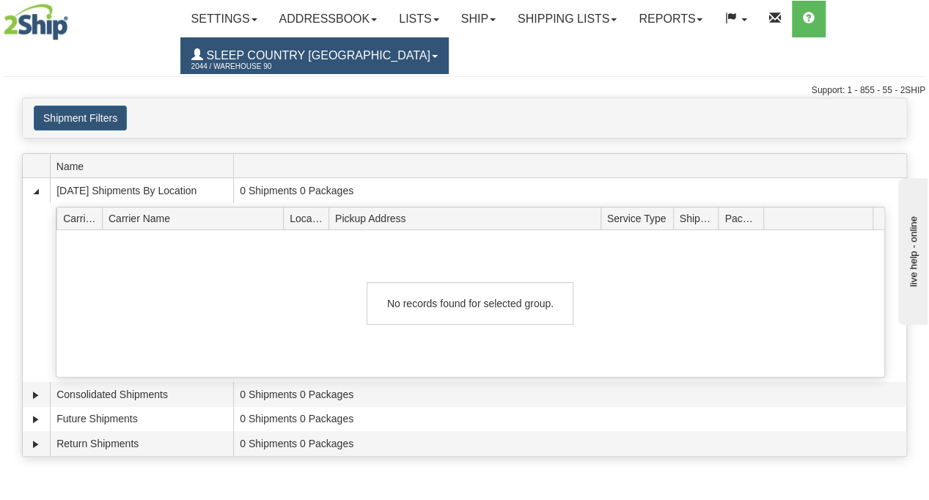
click at [352, 56] on span "Sleep Country [GEOGRAPHIC_DATA]" at bounding box center [316, 55] width 227 height 12
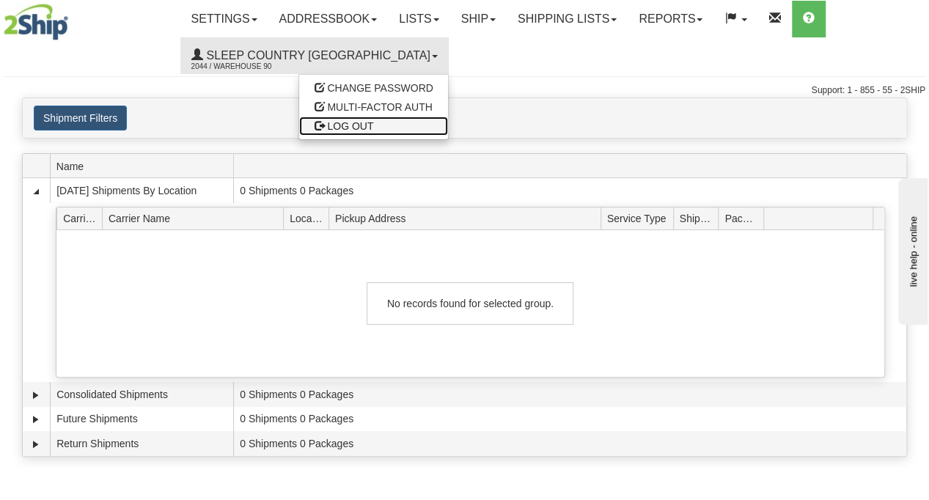
click at [299, 132] on link "LOG OUT" at bounding box center [373, 126] width 148 height 19
